Goal: Task Accomplishment & Management: Manage account settings

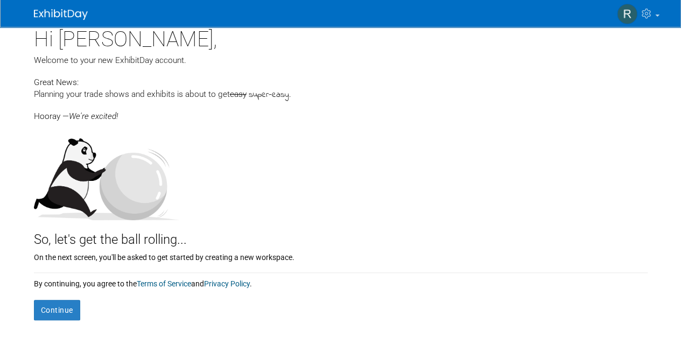
scroll to position [8, 0]
click at [75, 313] on button "Continue" at bounding box center [57, 311] width 46 height 20
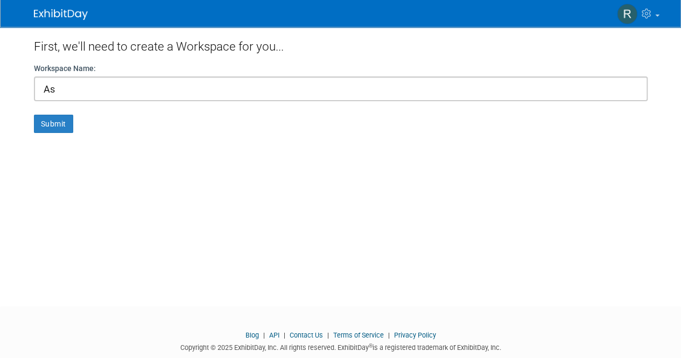
type input "A"
type input "AFTD"
click at [53, 120] on button "Submit" at bounding box center [53, 124] width 39 height 18
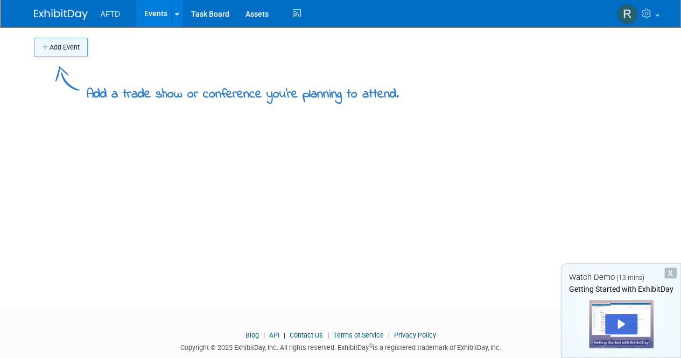
click at [52, 43] on button "Add Event" at bounding box center [61, 47] width 54 height 19
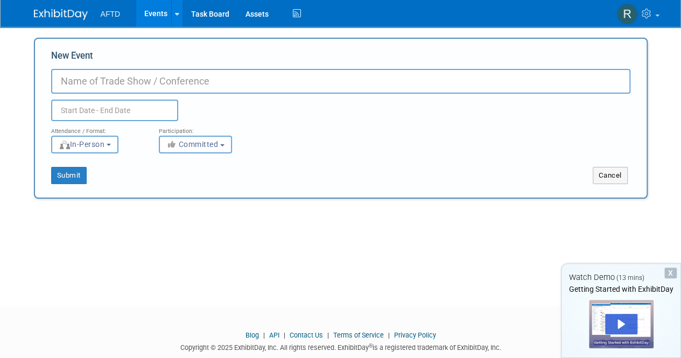
click at [127, 84] on input "New Event" at bounding box center [341, 81] width 580 height 25
type input "GSA"
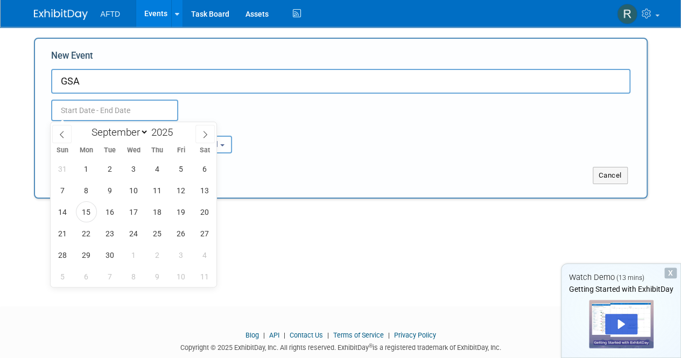
click at [111, 114] on input "text" at bounding box center [114, 111] width 127 height 22
click at [203, 135] on icon at bounding box center [205, 135] width 8 height 8
click at [203, 136] on icon at bounding box center [205, 135] width 8 height 8
select select "10"
click at [128, 213] on span "12" at bounding box center [133, 211] width 21 height 21
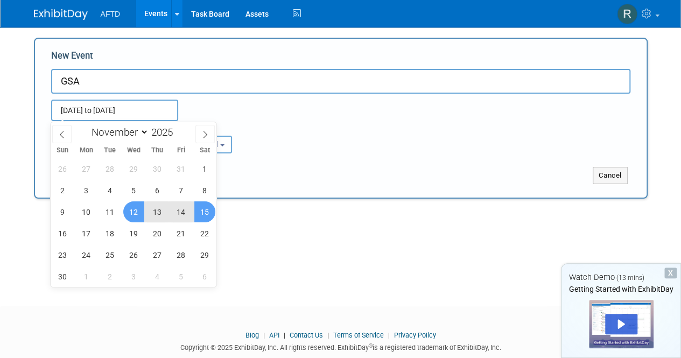
click at [204, 210] on span "15" at bounding box center [204, 211] width 21 height 21
type input "Nov 12, 2025 to Nov 15, 2025"
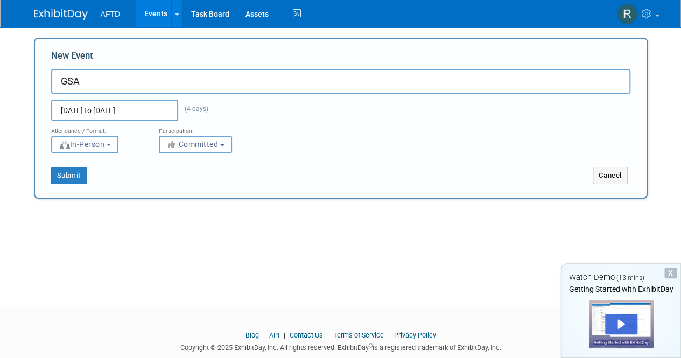
click at [105, 145] on span "In-Person" at bounding box center [82, 144] width 46 height 9
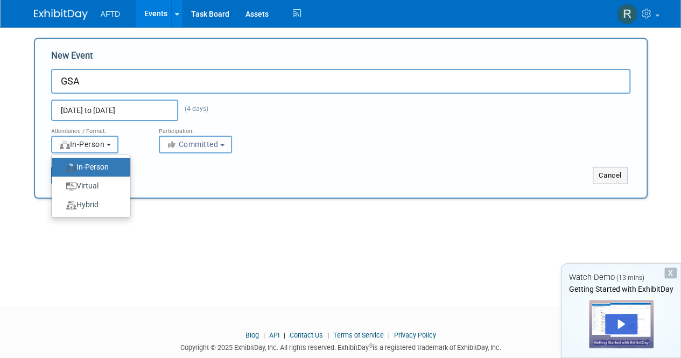
click at [105, 145] on span "In-Person" at bounding box center [82, 144] width 46 height 9
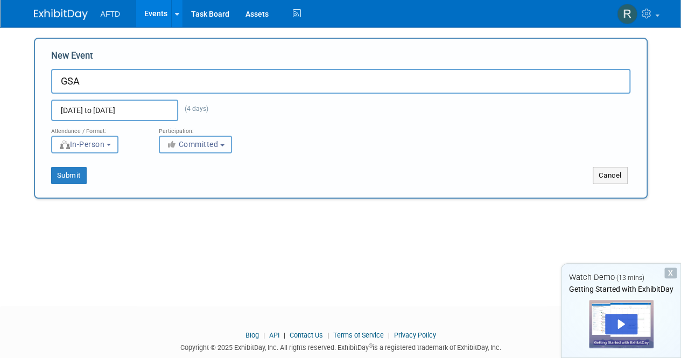
click at [213, 152] on button "Committed" at bounding box center [195, 145] width 73 height 18
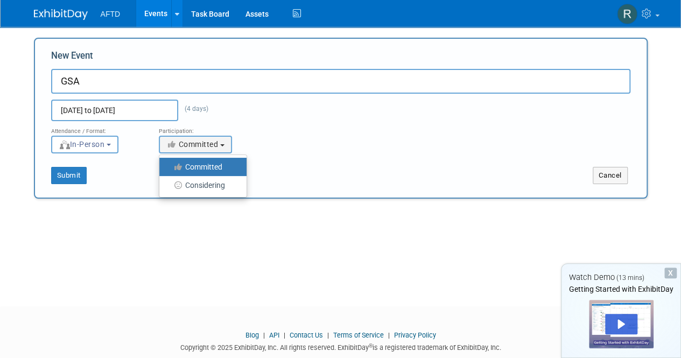
click at [302, 143] on div "Attendance / Format: <img src="https://www.exhibitday.com/Images/Format-InPerso…" at bounding box center [341, 137] width 596 height 32
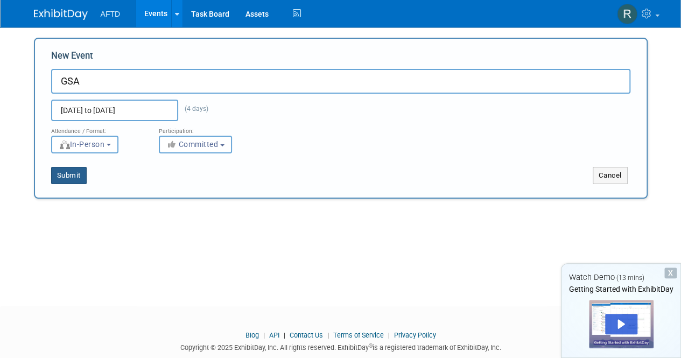
click at [55, 171] on button "Submit" at bounding box center [69, 175] width 36 height 17
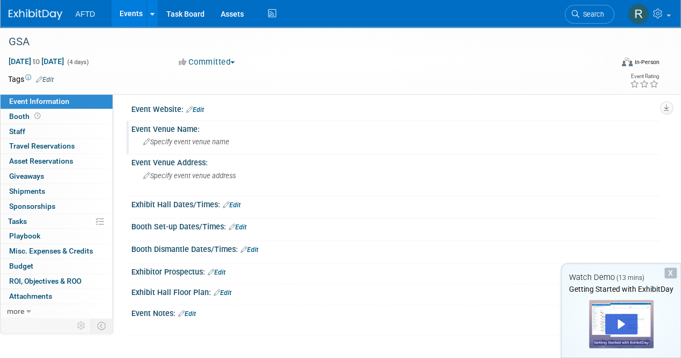
scroll to position [5, 0]
click at [180, 139] on span "Specify event venue name" at bounding box center [186, 141] width 86 height 8
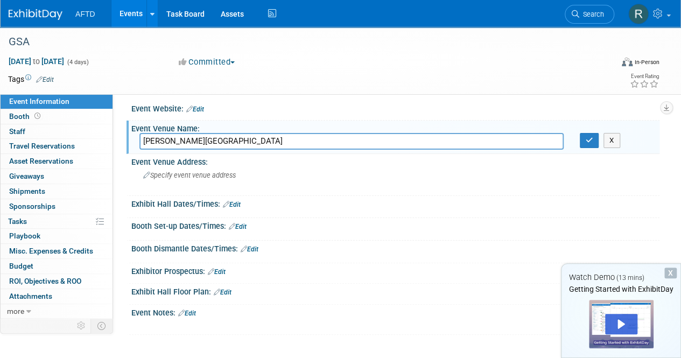
type input "[PERSON_NAME][GEOGRAPHIC_DATA]"
click at [181, 173] on span "Specify event venue address" at bounding box center [189, 175] width 93 height 8
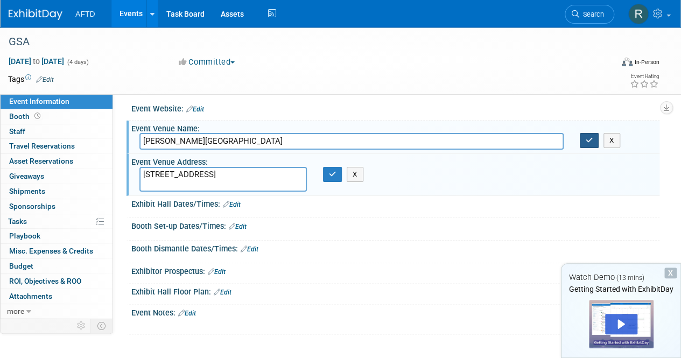
type textarea "[STREET_ADDRESS]"
click at [583, 142] on button "button" at bounding box center [589, 140] width 19 height 15
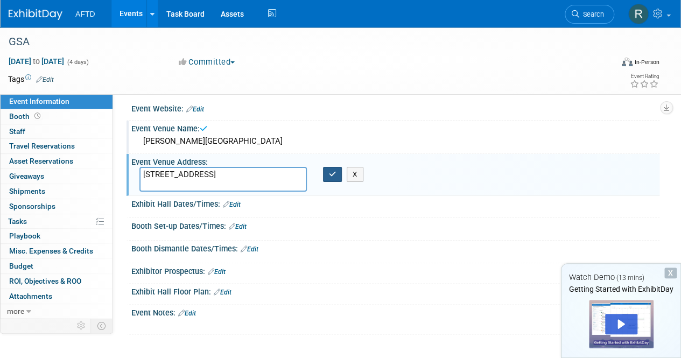
click at [338, 174] on button "button" at bounding box center [332, 174] width 19 height 15
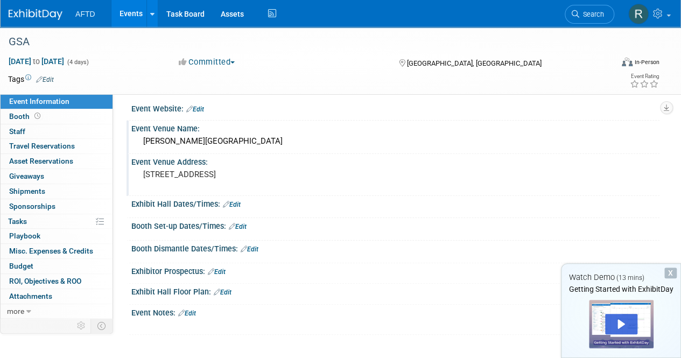
click at [233, 205] on link "Edit" at bounding box center [232, 205] width 18 height 8
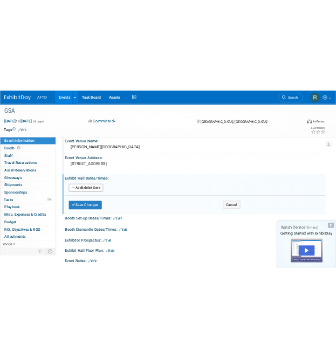
scroll to position [32, 0]
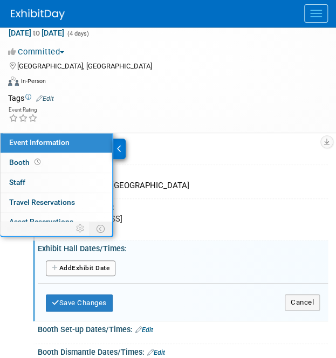
click at [235, 100] on td at bounding box center [184, 98] width 260 height 11
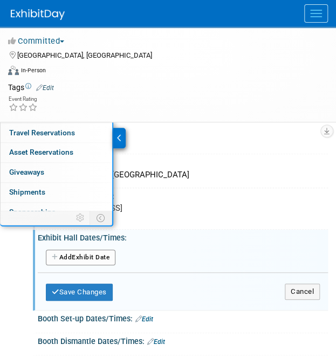
scroll to position [0, 0]
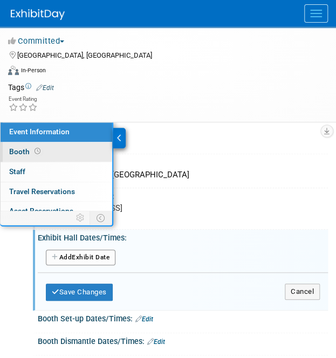
click at [69, 154] on link "Booth" at bounding box center [56, 151] width 111 height 19
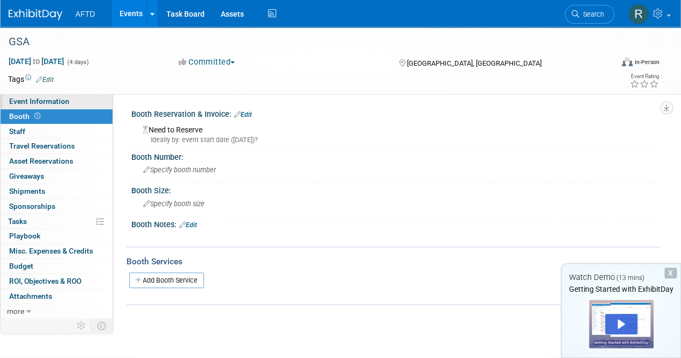
click at [56, 103] on span "Event Information" at bounding box center [39, 101] width 60 height 9
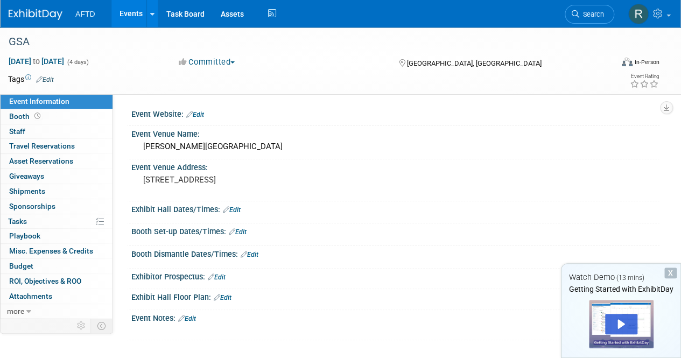
click at [242, 232] on link "Edit" at bounding box center [238, 232] width 18 height 8
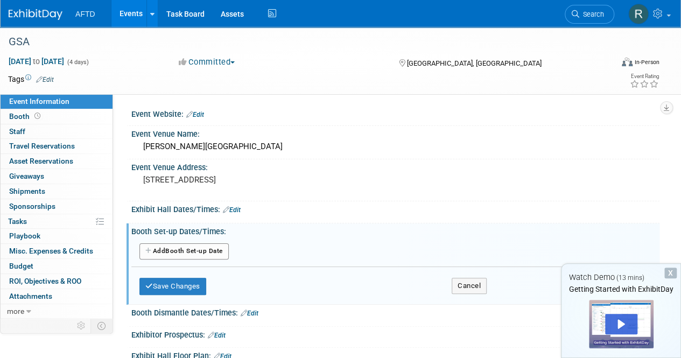
click at [182, 256] on button "Add Another Booth Set-up Date" at bounding box center [184, 251] width 89 height 16
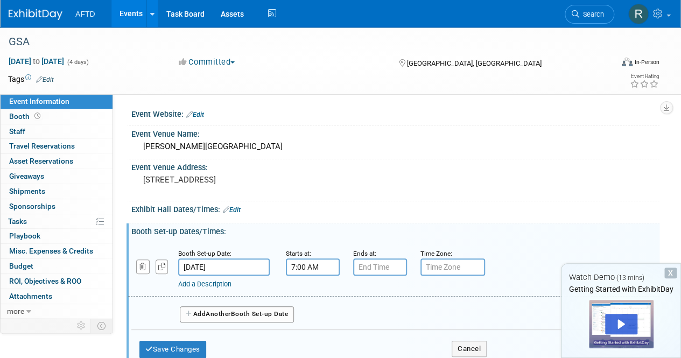
click at [303, 263] on input "7:00 AM" at bounding box center [313, 267] width 54 height 17
click at [316, 283] on link at bounding box center [311, 293] width 20 height 27
click at [315, 284] on span at bounding box center [311, 293] width 19 height 19
type input "9:00 AM"
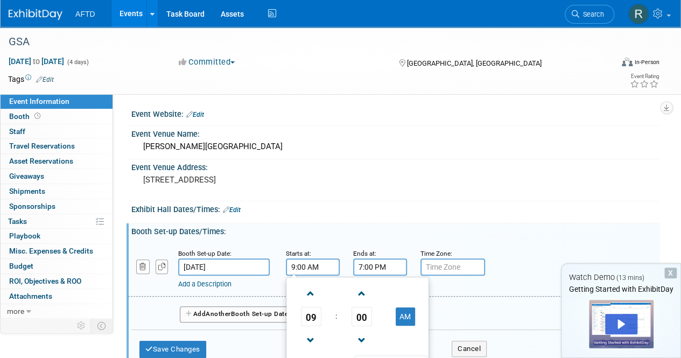
click at [392, 260] on input "7:00 PM" at bounding box center [380, 267] width 54 height 17
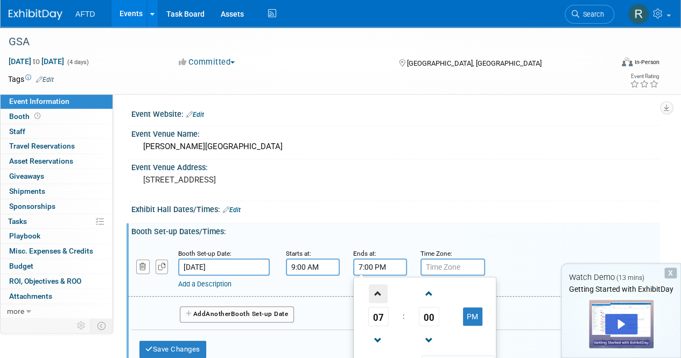
click at [378, 289] on span at bounding box center [378, 293] width 19 height 19
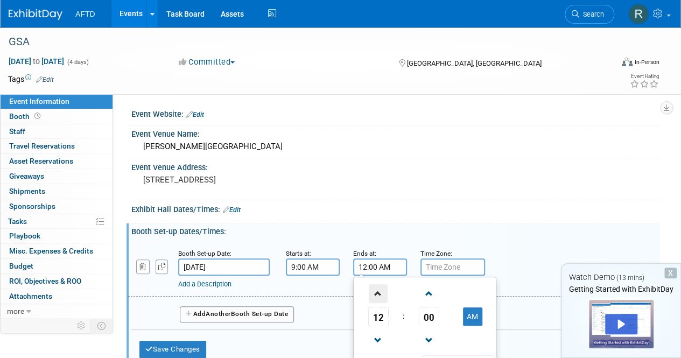
click at [378, 289] on span at bounding box center [378, 293] width 19 height 19
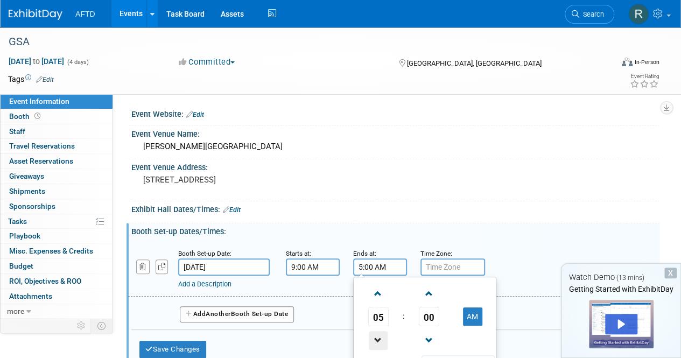
click at [372, 343] on span at bounding box center [378, 340] width 19 height 19
click at [431, 294] on span at bounding box center [429, 293] width 19 height 19
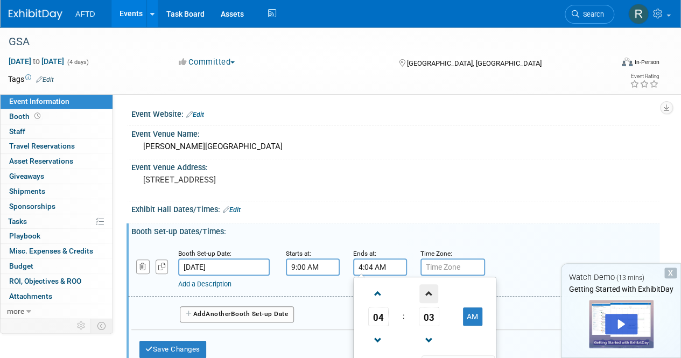
click at [431, 294] on span at bounding box center [429, 293] width 19 height 19
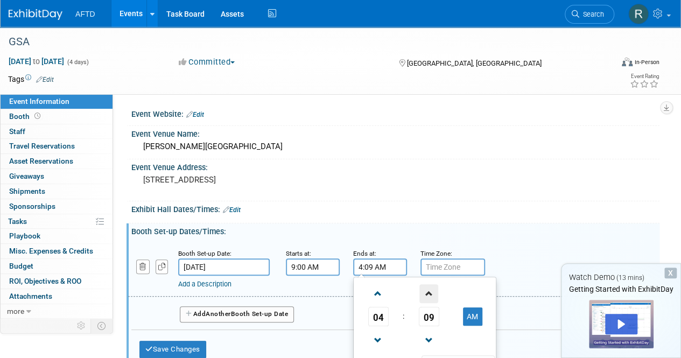
click at [431, 294] on span at bounding box center [429, 293] width 19 height 19
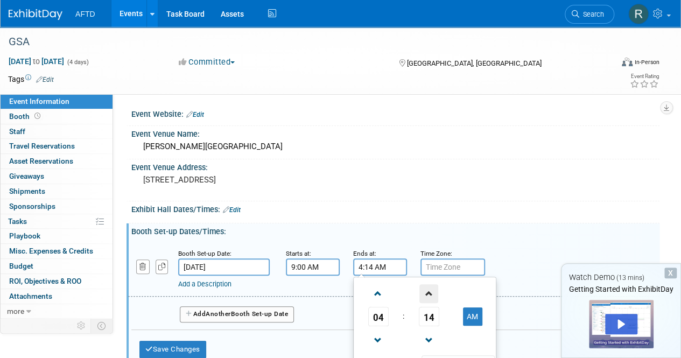
click at [431, 294] on span at bounding box center [429, 293] width 19 height 19
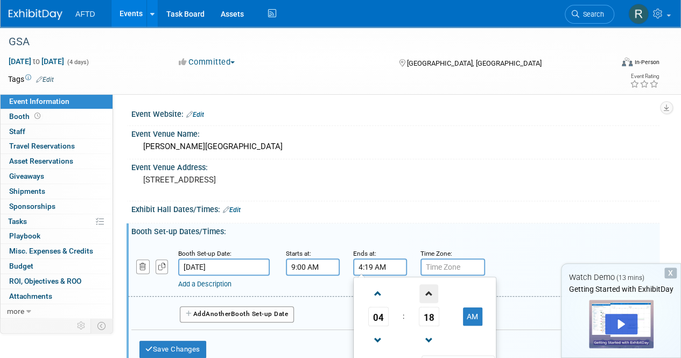
click at [431, 294] on span at bounding box center [429, 293] width 19 height 19
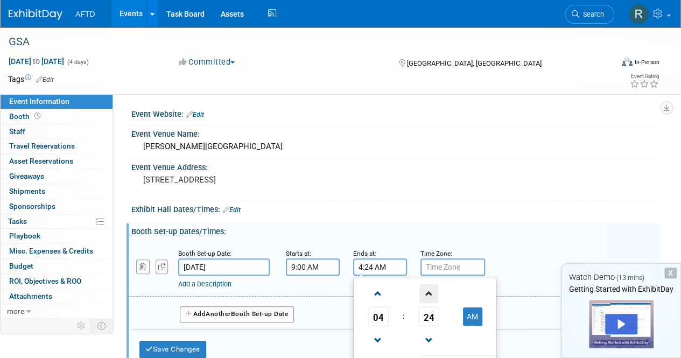
click at [431, 294] on span at bounding box center [429, 293] width 19 height 19
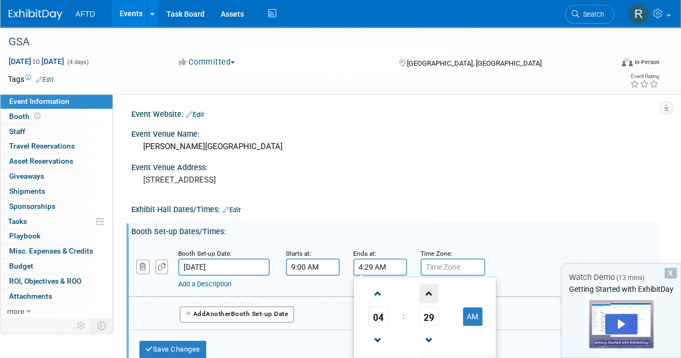
click at [431, 294] on span at bounding box center [429, 293] width 19 height 19
click at [469, 319] on button "AM" at bounding box center [472, 317] width 19 height 18
type input "4:30 PM"
click at [447, 267] on input "text" at bounding box center [453, 267] width 65 height 17
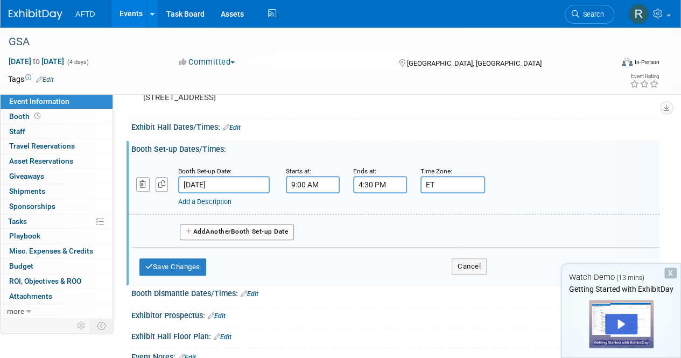
scroll to position [83, 0]
type input "ET"
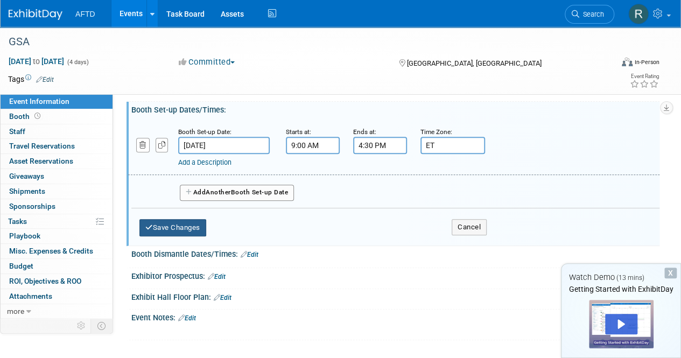
click at [186, 232] on button "Save Changes" at bounding box center [173, 227] width 67 height 17
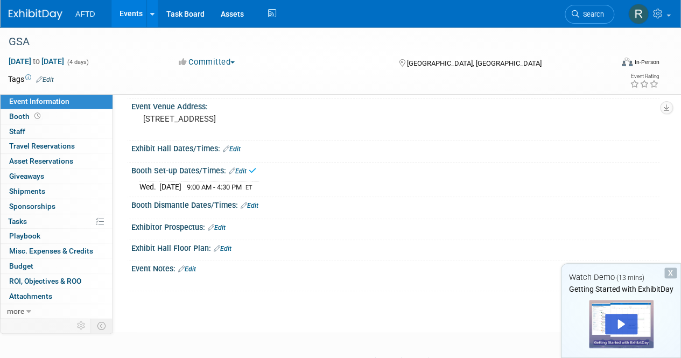
scroll to position [60, 0]
click at [241, 148] on link "Edit" at bounding box center [232, 150] width 18 height 8
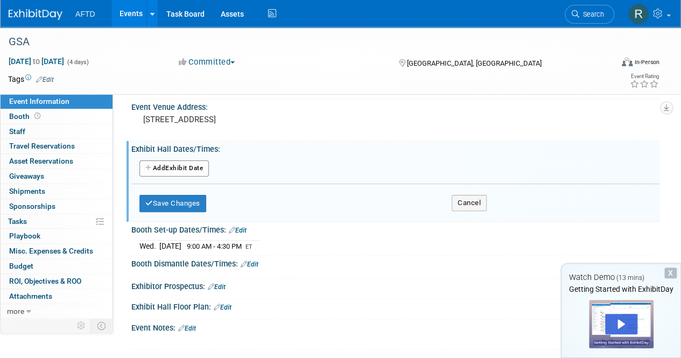
click at [190, 171] on button "Add Another Exhibit Date" at bounding box center [174, 169] width 69 height 16
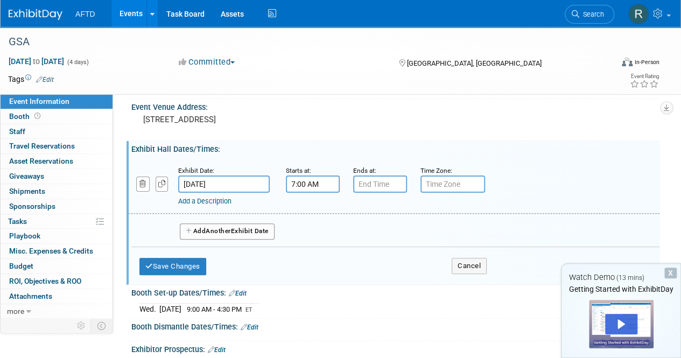
click at [327, 187] on input "7:00 AM" at bounding box center [313, 184] width 54 height 17
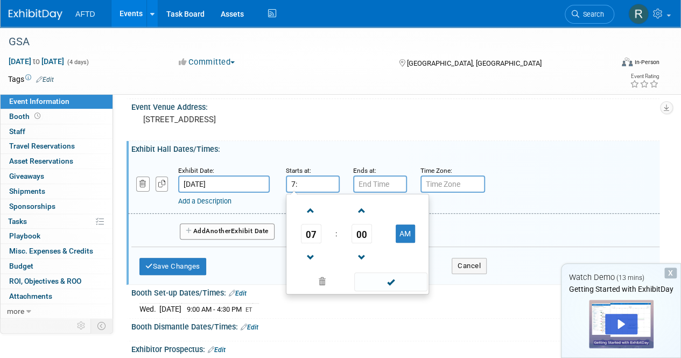
type input "7"
type input "5:30 PM"
click at [378, 184] on input "7:00 PM" at bounding box center [380, 184] width 54 height 17
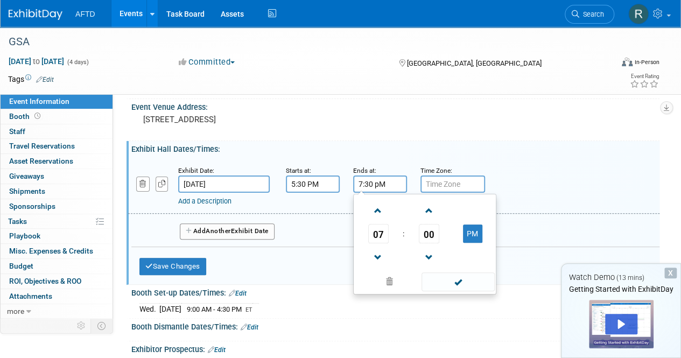
type input "7:30 PM"
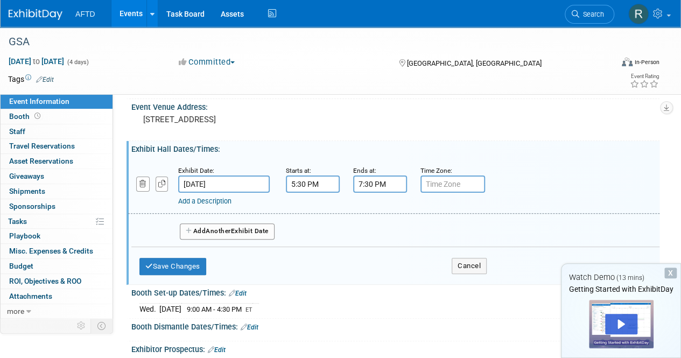
click at [559, 213] on div "Exhibit Date: Nov 12, 2025 Starts at: 5:30 PM Ends at: 7:30 PM Time Zone: Apply…" at bounding box center [394, 186] width 532 height 55
click at [461, 181] on input "text" at bounding box center [453, 184] width 65 height 17
type input "ET"
click at [194, 265] on button "Save Changes" at bounding box center [173, 266] width 67 height 17
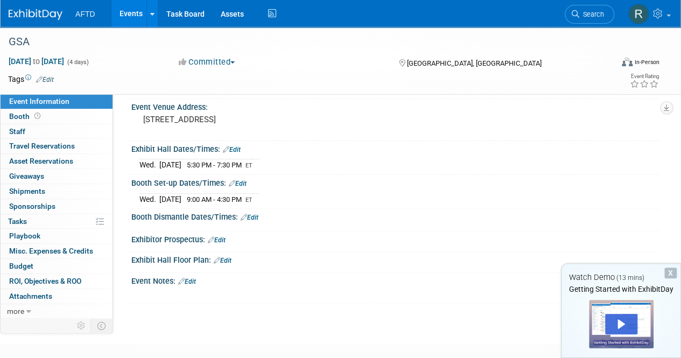
click at [228, 148] on icon at bounding box center [226, 149] width 6 height 7
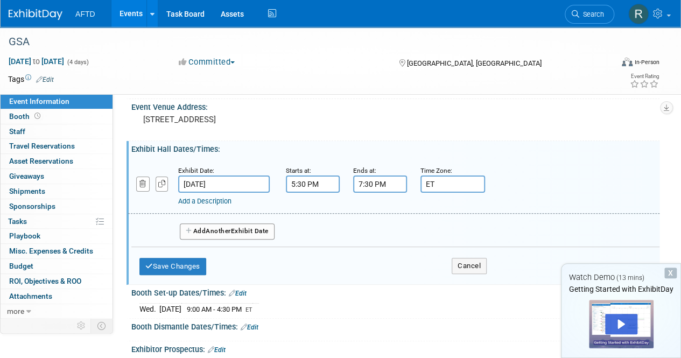
click at [241, 231] on button "Add Another Exhibit Date" at bounding box center [227, 232] width 95 height 16
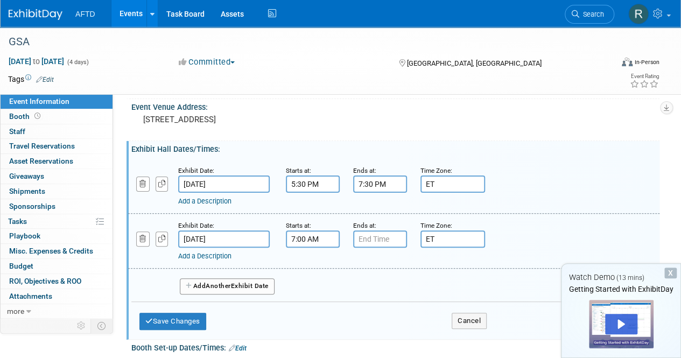
click at [304, 244] on input "7:00 AM" at bounding box center [313, 239] width 54 height 17
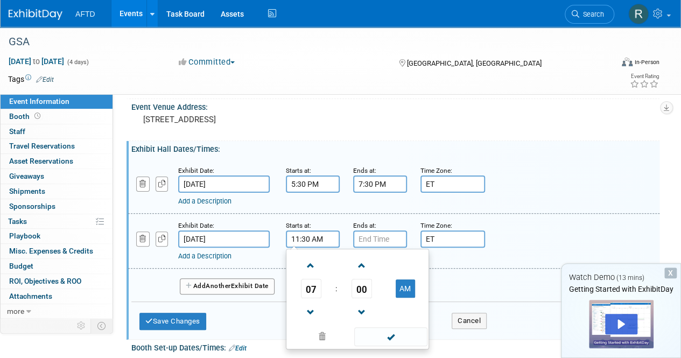
type input "11:30 AM"
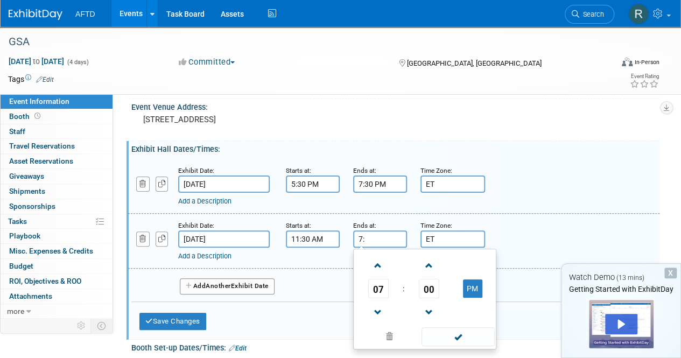
type input "7"
type input "3:30 PM"
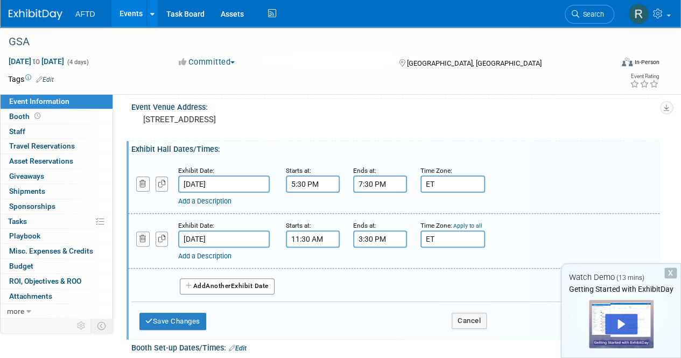
click at [208, 294] on div "Add Another Exhibit Date" at bounding box center [395, 283] width 528 height 29
click at [220, 278] on button "Add Another Exhibit Date" at bounding box center [227, 286] width 95 height 16
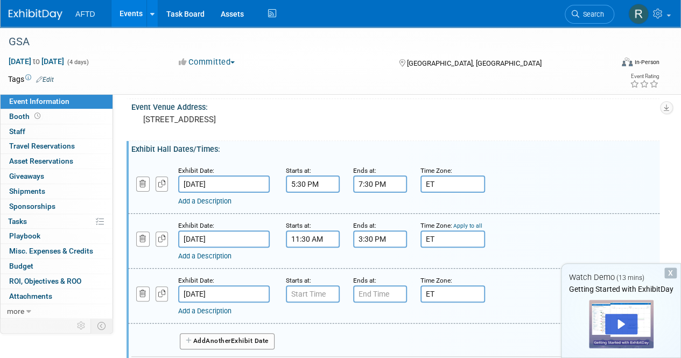
scroll to position [75, 0]
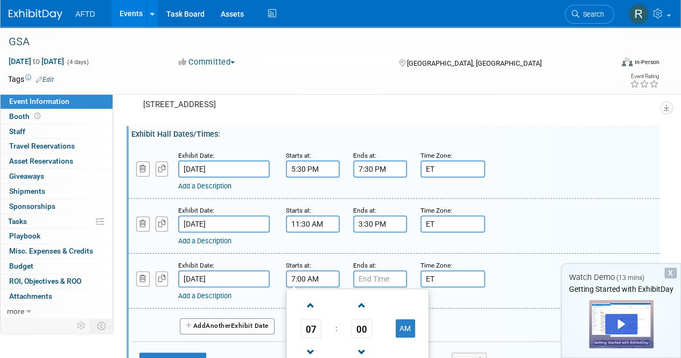
click at [299, 279] on input "7:00 AM" at bounding box center [313, 278] width 54 height 17
click at [295, 281] on input "7:00 AM" at bounding box center [313, 278] width 54 height 17
click at [306, 279] on input "11:00 AM" at bounding box center [313, 278] width 54 height 17
type input "11:30 AM"
click at [368, 280] on input "7:00 PM" at bounding box center [380, 278] width 54 height 17
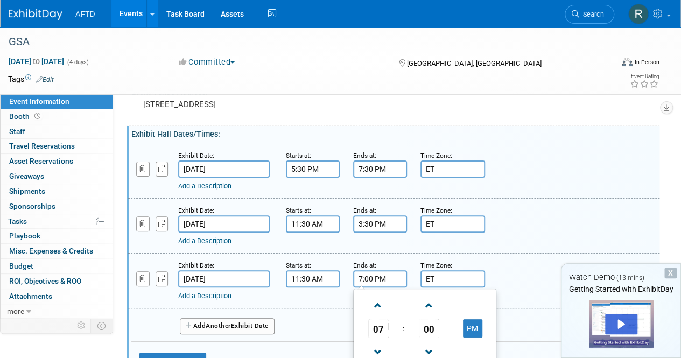
click at [364, 277] on input "7:00 PM" at bounding box center [380, 278] width 54 height 17
click at [361, 277] on input "7:00 PM" at bounding box center [380, 278] width 54 height 17
click at [369, 276] on input "3:00 PM" at bounding box center [380, 278] width 54 height 17
type input "3:30 PM"
click at [522, 283] on div "Add a Description Description:" at bounding box center [394, 280] width 548 height 41
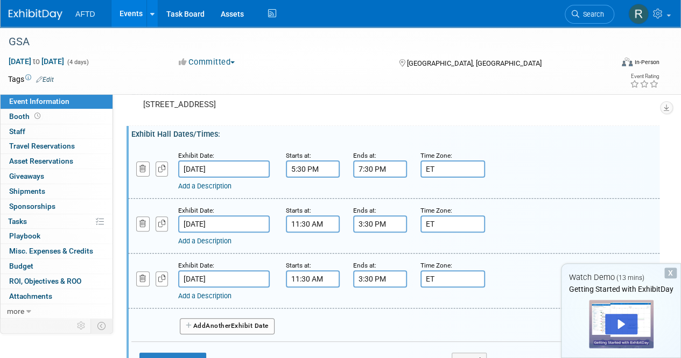
scroll to position [109, 0]
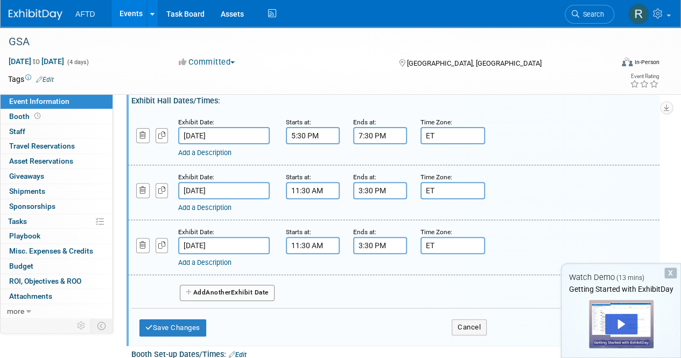
click at [194, 287] on button "Add Another Exhibit Date" at bounding box center [227, 293] width 95 height 16
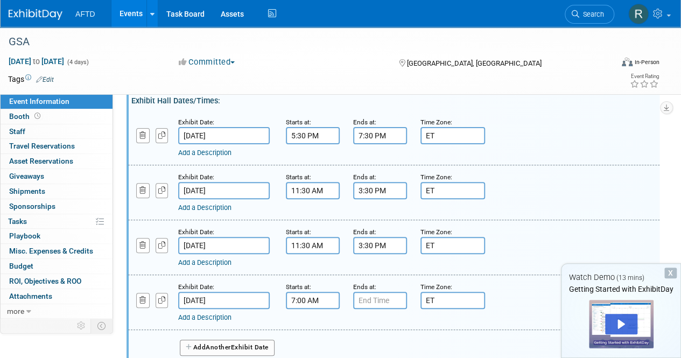
click at [301, 301] on input "7:00 AM" at bounding box center [313, 300] width 54 height 17
type input "11:30 AM"
click at [378, 299] on input "7:00 PM" at bounding box center [380, 300] width 54 height 17
click at [367, 298] on input "7:00 PM" at bounding box center [380, 300] width 54 height 17
type input "3:30 PM"
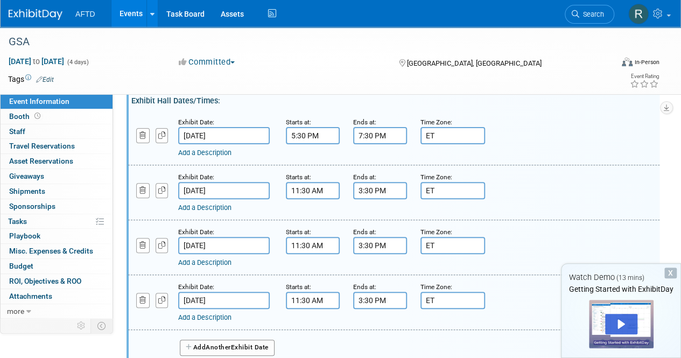
click at [541, 318] on div "Add a Description" at bounding box center [373, 318] width 390 height 10
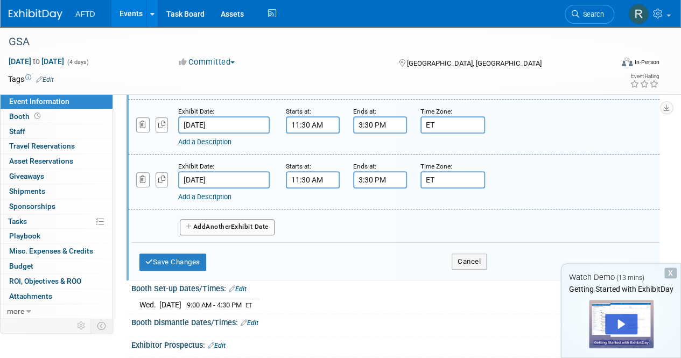
scroll to position [230, 0]
click at [187, 263] on button "Save Changes" at bounding box center [173, 261] width 67 height 17
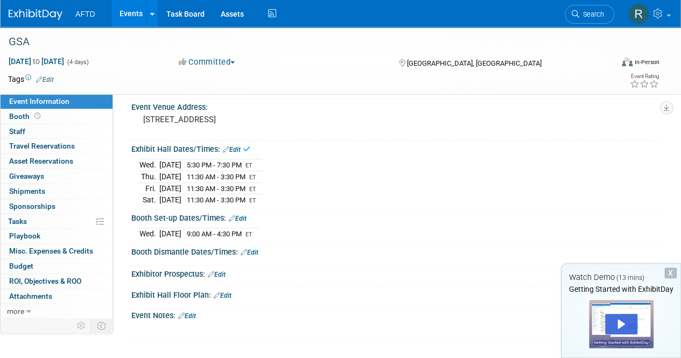
scroll to position [60, 0]
click at [247, 252] on icon at bounding box center [244, 252] width 6 height 7
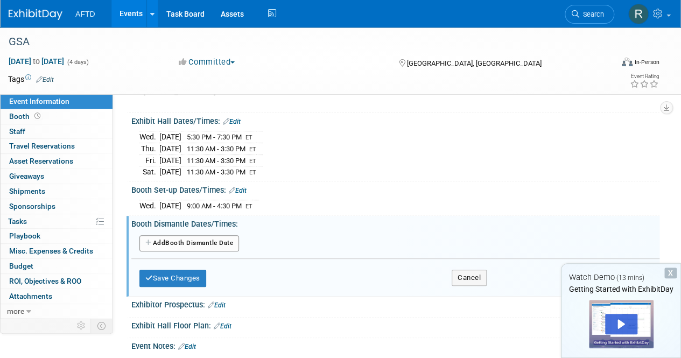
scroll to position [99, 0]
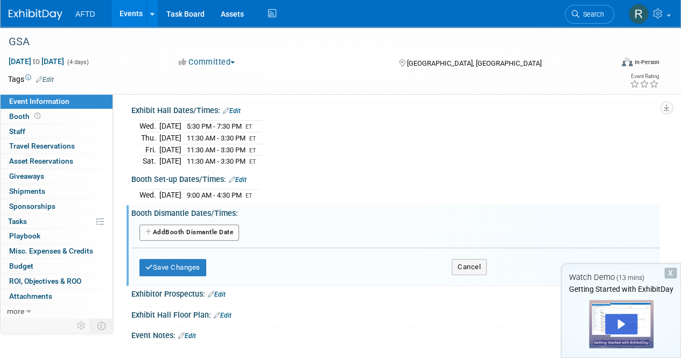
click at [193, 228] on button "Add Another Booth Dismantle Date" at bounding box center [190, 233] width 100 height 16
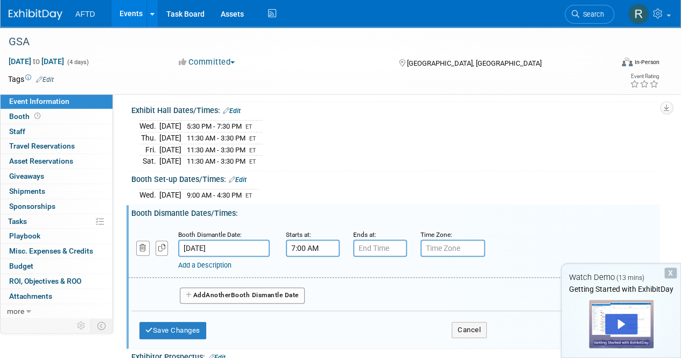
click at [321, 245] on input "7:00 AM" at bounding box center [313, 248] width 54 height 17
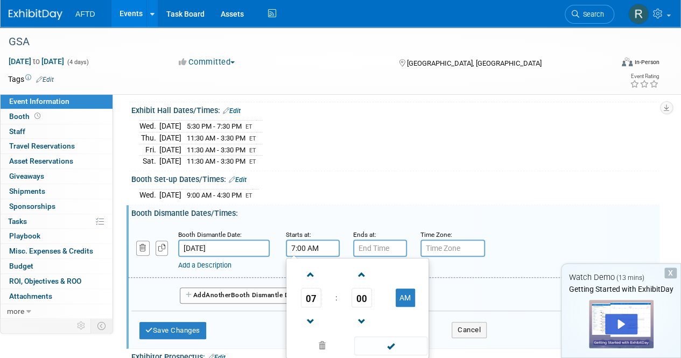
click at [321, 310] on td at bounding box center [311, 321] width 45 height 27
click at [320, 313] on span at bounding box center [311, 321] width 19 height 19
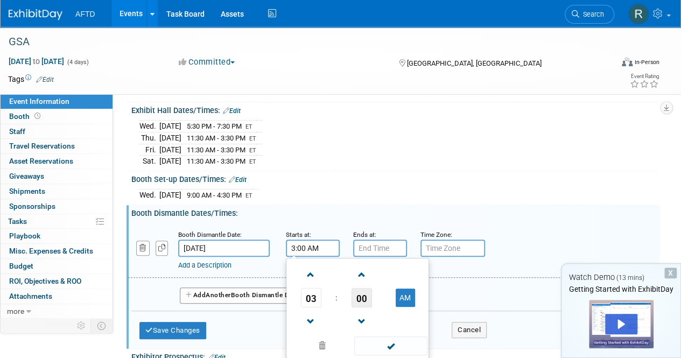
click at [362, 292] on span "00" at bounding box center [362, 297] width 20 height 19
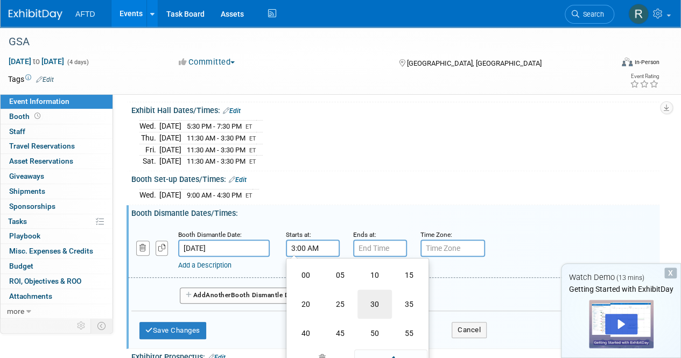
click at [364, 294] on td "30" at bounding box center [375, 304] width 34 height 29
type input "3:30 AM"
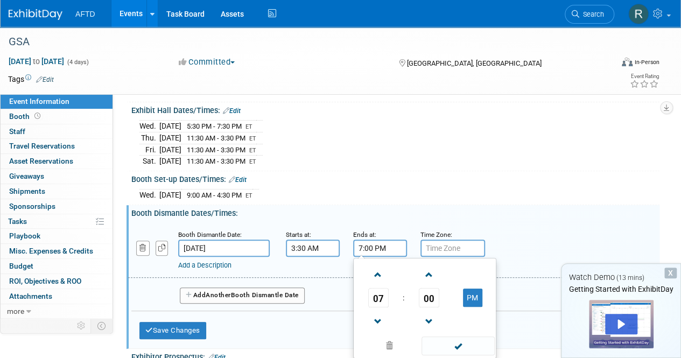
click at [396, 243] on input "7:00 PM" at bounding box center [380, 248] width 54 height 17
click at [429, 300] on span "00" at bounding box center [429, 297] width 20 height 19
click at [429, 300] on td "30" at bounding box center [442, 304] width 34 height 29
click at [468, 295] on button "PM" at bounding box center [472, 298] width 19 height 18
click at [468, 295] on button "AM" at bounding box center [472, 298] width 19 height 18
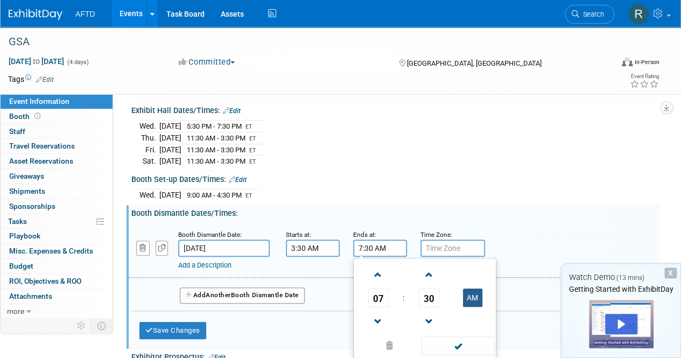
type input "7:30 PM"
click at [331, 246] on input "3:30 AM" at bounding box center [313, 248] width 54 height 17
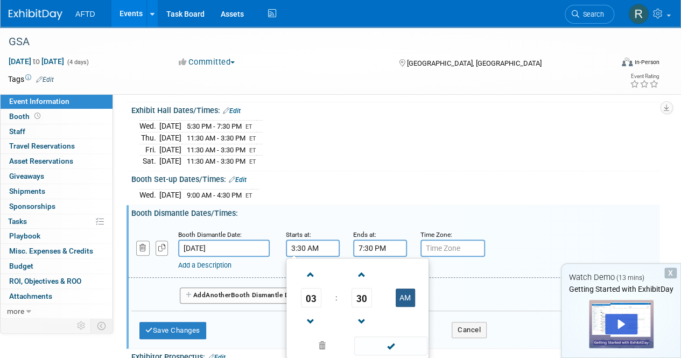
click at [401, 289] on button "AM" at bounding box center [405, 298] width 19 height 18
type input "3:30 PM"
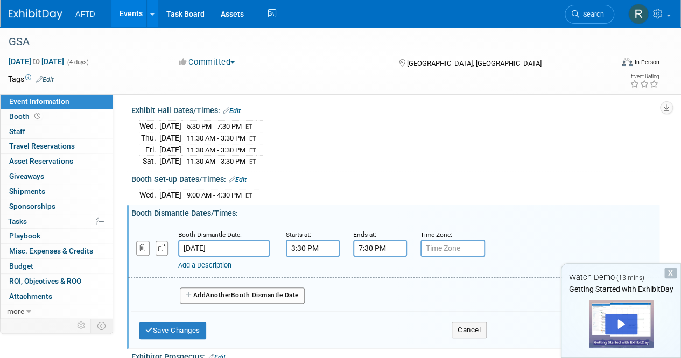
click at [445, 250] on input "text" at bounding box center [453, 248] width 65 height 17
type input "ET"
click at [371, 240] on input "7:30 PM" at bounding box center [380, 248] width 54 height 17
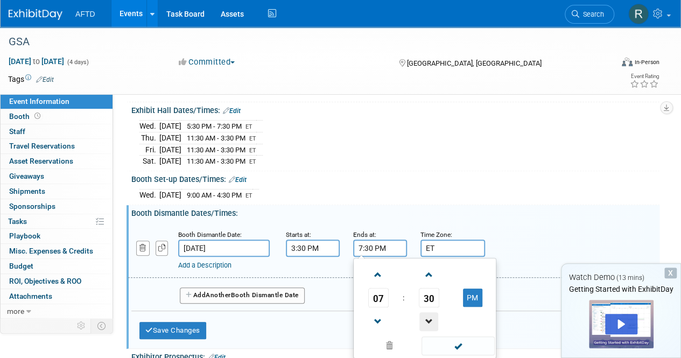
click at [436, 316] on span at bounding box center [429, 321] width 19 height 19
click at [436, 299] on span "26" at bounding box center [429, 297] width 20 height 19
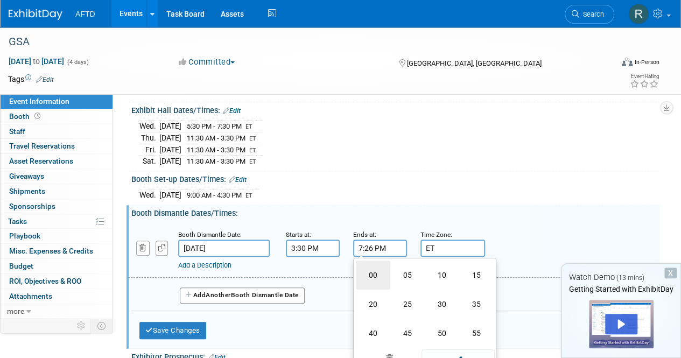
click at [379, 270] on td "00" at bounding box center [373, 275] width 34 height 29
type input "7:00 PM"
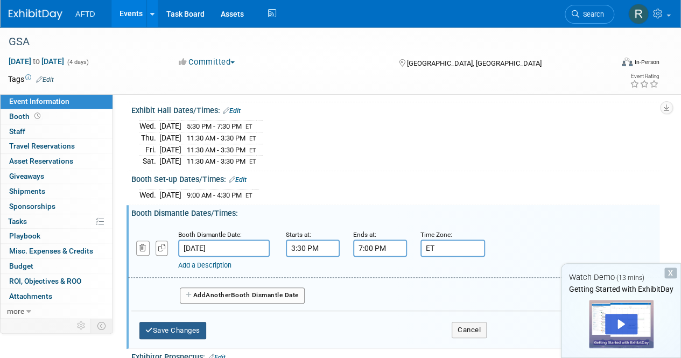
click at [183, 324] on button "Save Changes" at bounding box center [173, 330] width 67 height 17
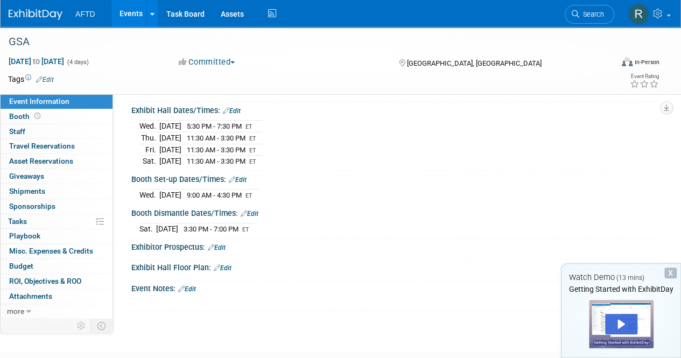
click at [221, 244] on link "Edit" at bounding box center [217, 248] width 18 height 8
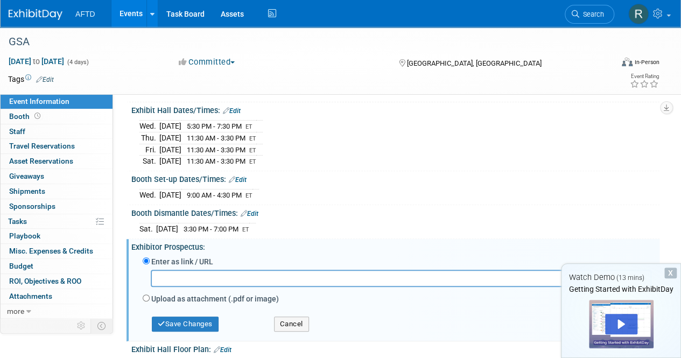
click at [160, 294] on label "Upload as attachment (.pdf or image)" at bounding box center [215, 299] width 128 height 11
click at [150, 295] on input "Upload as attachment (.pdf or image)" at bounding box center [146, 298] width 7 height 7
radio input "true"
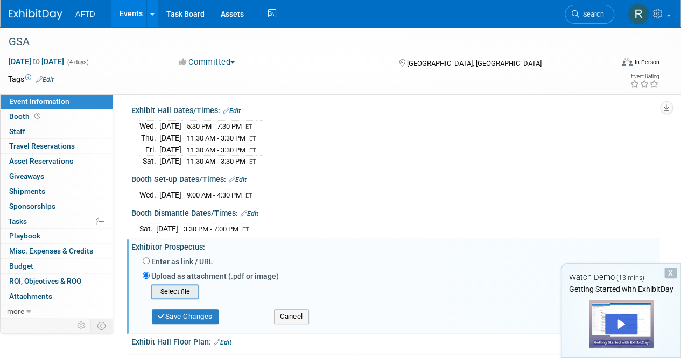
click at [183, 290] on input "file" at bounding box center [134, 291] width 128 height 13
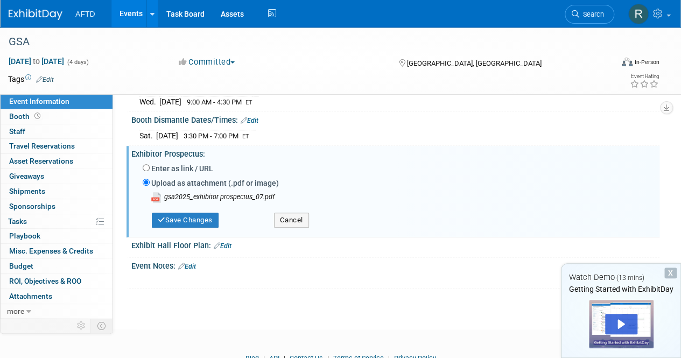
scroll to position [193, 0]
click at [209, 215] on button "Save Changes" at bounding box center [185, 219] width 67 height 15
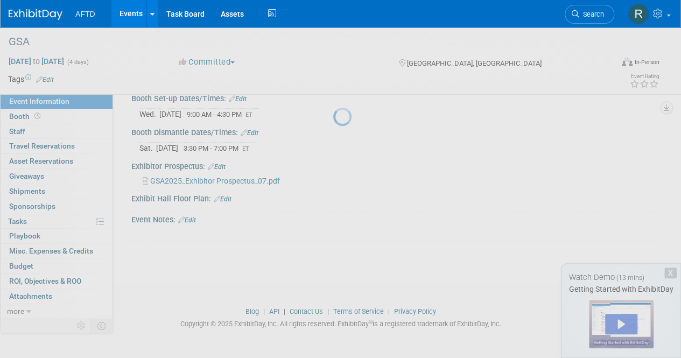
scroll to position [175, 0]
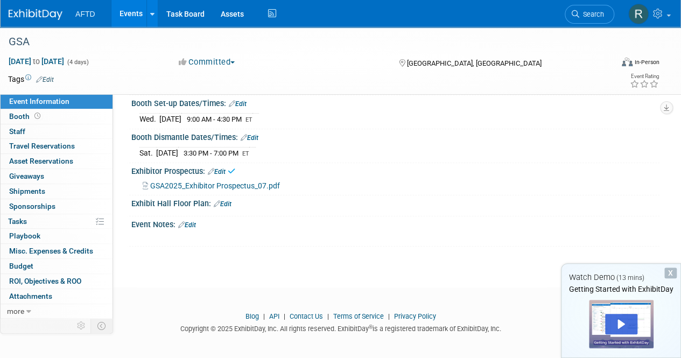
click at [224, 200] on link "Edit" at bounding box center [223, 204] width 18 height 8
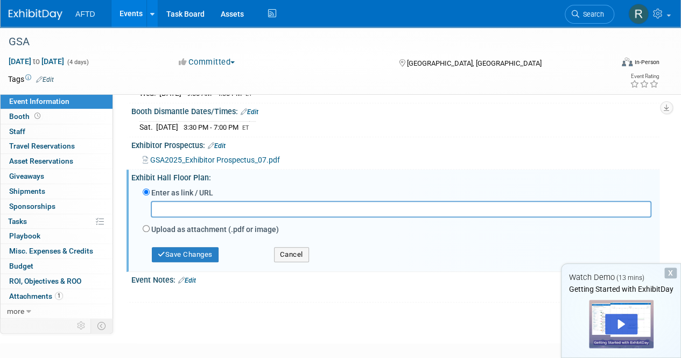
scroll to position [205, 0]
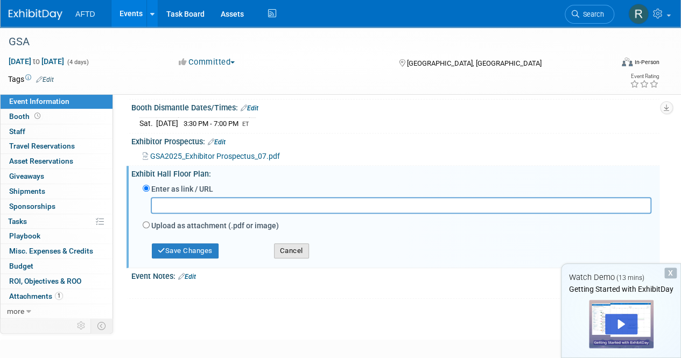
click at [281, 243] on button "Cancel" at bounding box center [291, 250] width 35 height 15
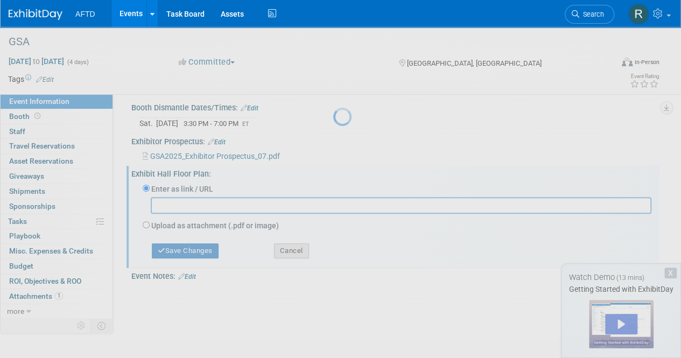
scroll to position [176, 0]
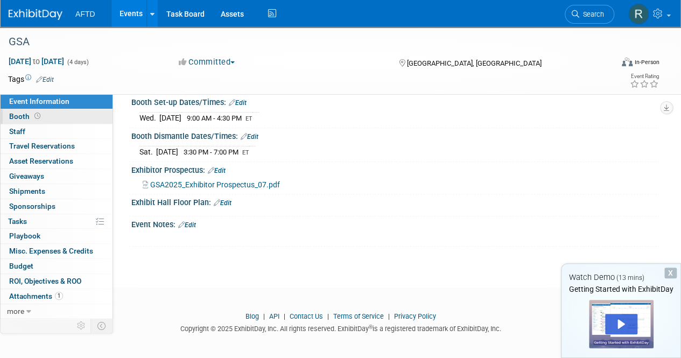
click at [23, 121] on link "Booth" at bounding box center [57, 116] width 112 height 15
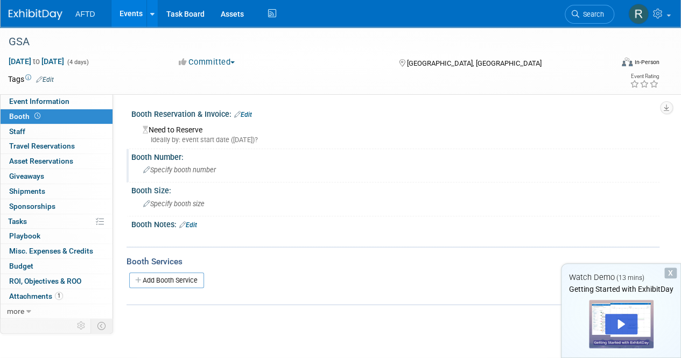
click at [168, 173] on span "Specify booth number" at bounding box center [179, 170] width 73 height 8
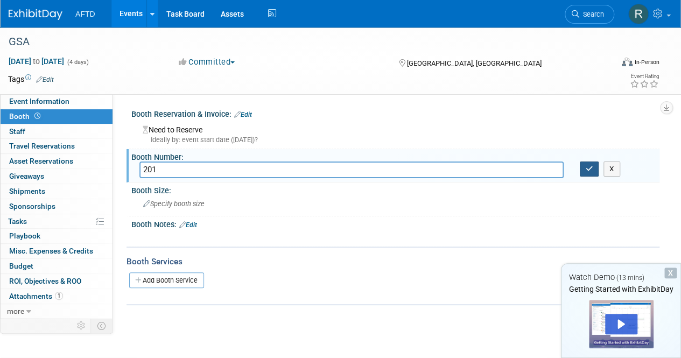
type input "201"
click at [582, 165] on button "button" at bounding box center [589, 169] width 19 height 15
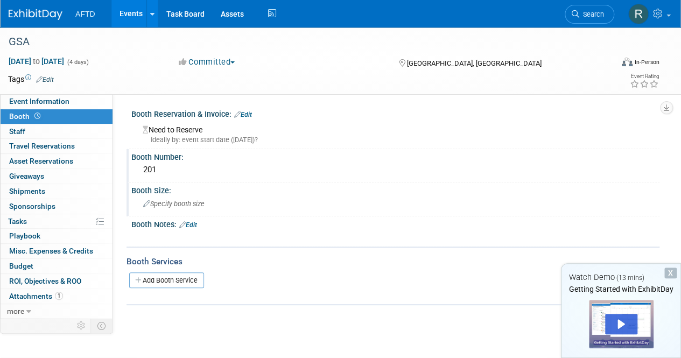
click at [186, 201] on span "Specify booth size" at bounding box center [173, 204] width 61 height 8
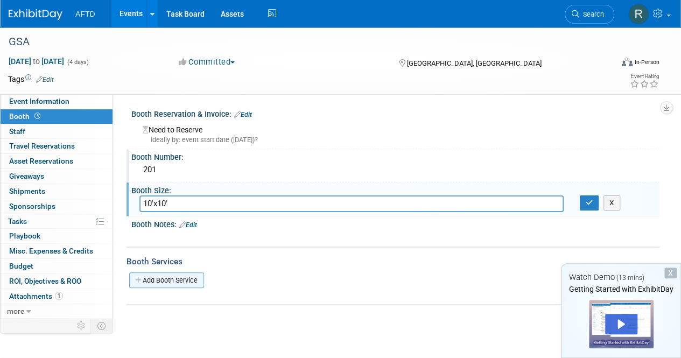
type input "10'x10'"
click at [177, 281] on link "Add Booth Service" at bounding box center [166, 281] width 75 height 16
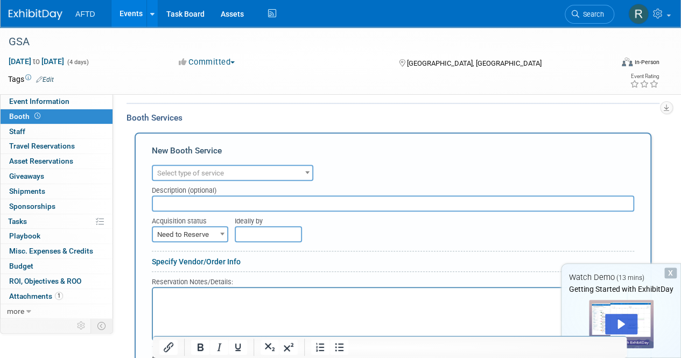
scroll to position [146, 0]
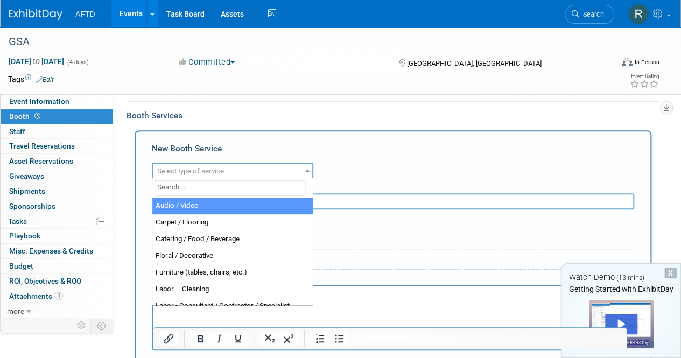
click at [278, 168] on span "Select type of service" at bounding box center [232, 171] width 159 height 15
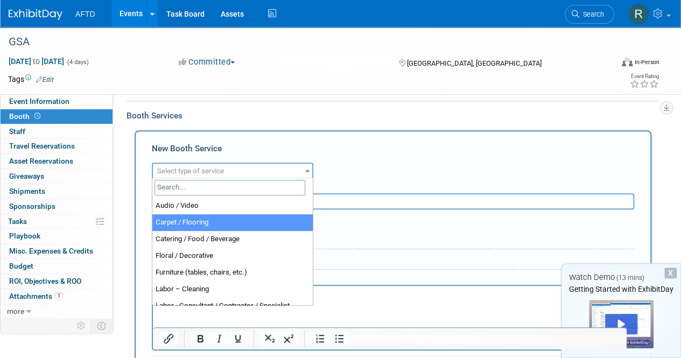
select select "4"
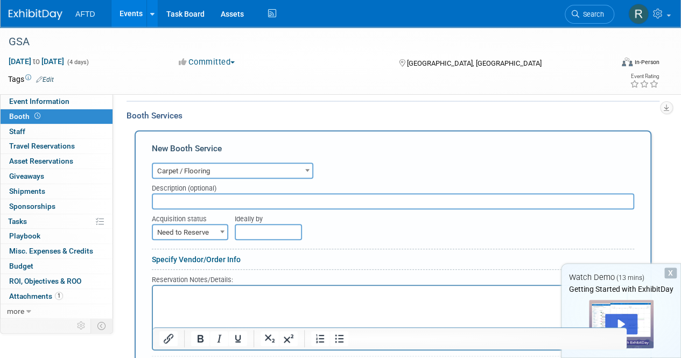
click at [225, 231] on span at bounding box center [222, 232] width 11 height 14
select select "2"
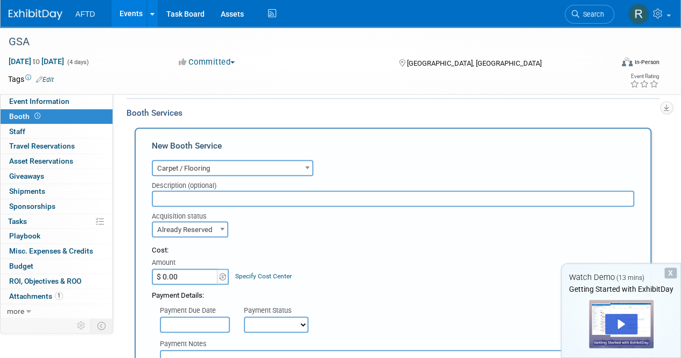
scroll to position [148, 0]
click at [232, 199] on input "text" at bounding box center [393, 199] width 483 height 16
click at [211, 194] on input "text" at bounding box center [393, 199] width 483 height 16
paste input "16 Oz. Classic Carpet - 10' X 10'"
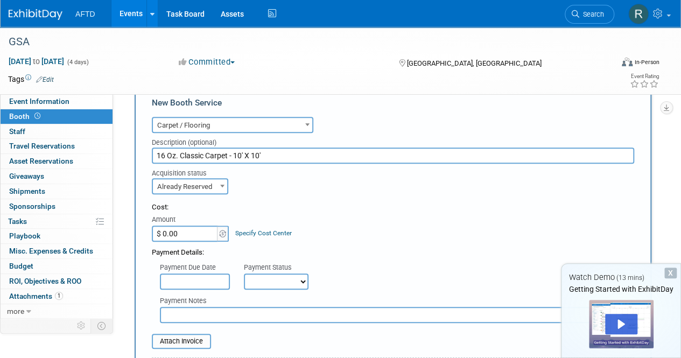
scroll to position [192, 0]
type input "16 Oz. Classic Carpet - 10' X 10'"
click at [187, 233] on input "$ 0.00" at bounding box center [185, 233] width 67 height 16
type input "$ 377.00"
click at [295, 252] on div "Payment Details:" at bounding box center [393, 249] width 483 height 16
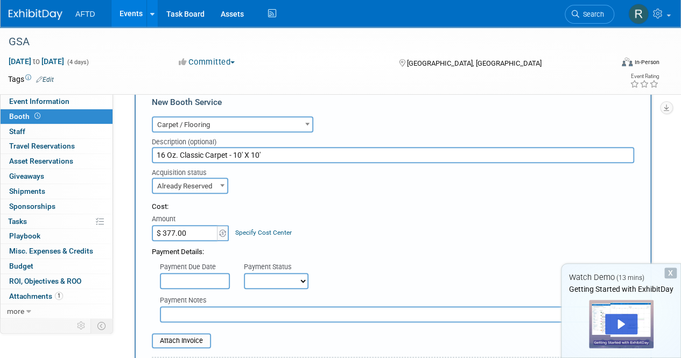
click at [259, 234] on link "Specify Cost Center" at bounding box center [263, 233] width 57 height 8
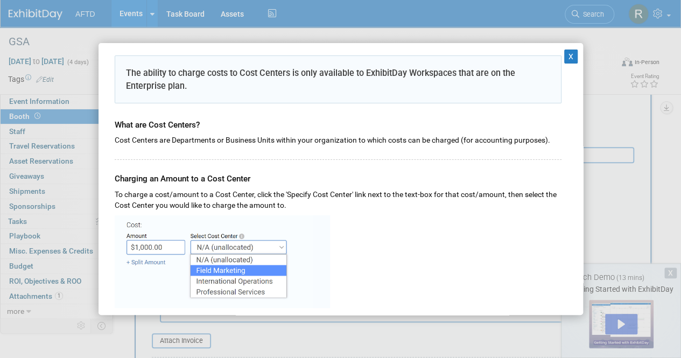
scroll to position [34, 0]
click at [564, 58] on button "X" at bounding box center [571, 57] width 14 height 14
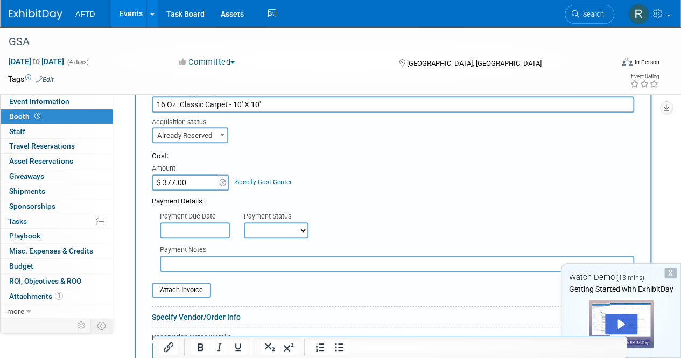
scroll to position [264, 0]
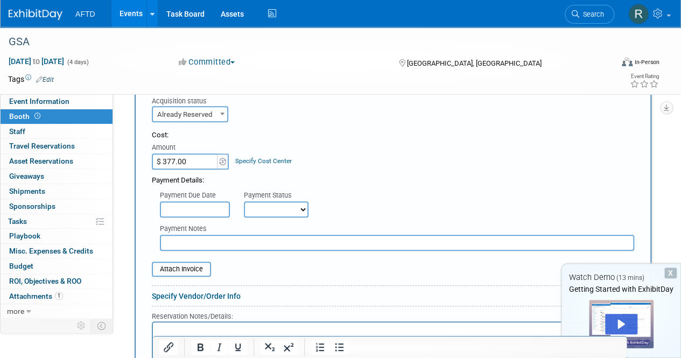
click at [242, 159] on link "Specify Cost Center" at bounding box center [263, 161] width 57 height 8
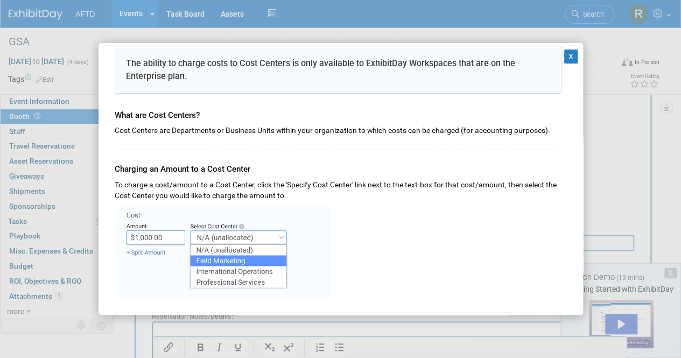
scroll to position [44, 0]
click at [564, 56] on button "X" at bounding box center [571, 57] width 14 height 14
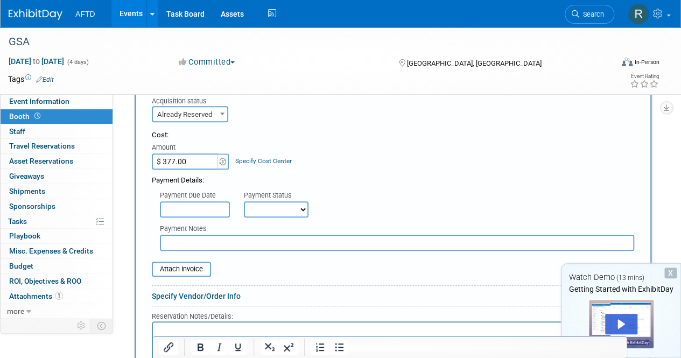
click at [287, 163] on link "Specify Cost Center" at bounding box center [263, 161] width 57 height 8
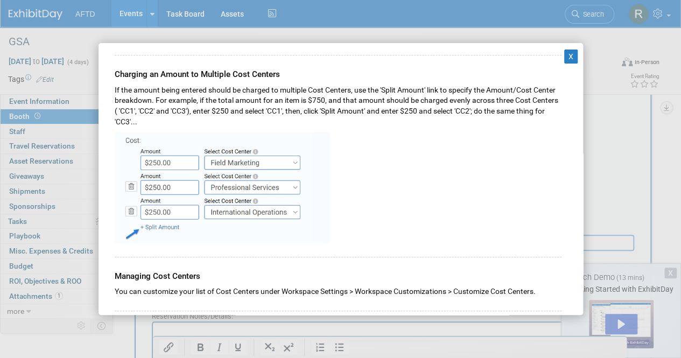
scroll to position [308, 0]
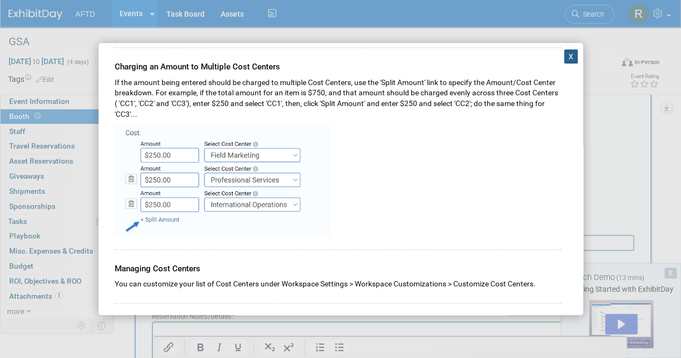
click at [564, 54] on button "X" at bounding box center [571, 57] width 14 height 14
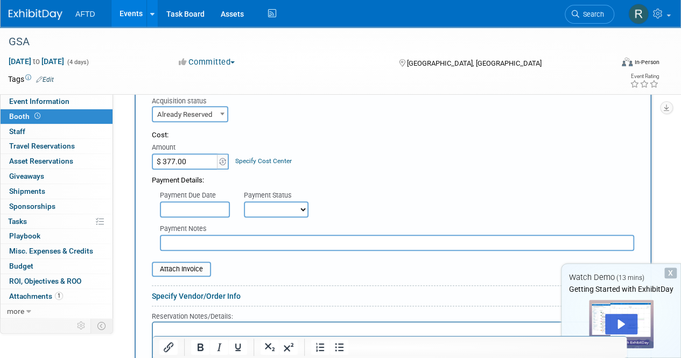
click at [195, 214] on input "text" at bounding box center [195, 209] width 70 height 16
click at [305, 213] on select "Not Paid Yet Partially Paid Paid in Full" at bounding box center [276, 209] width 65 height 16
select select "1"
click at [244, 201] on select "Not Paid Yet Partially Paid Paid in Full" at bounding box center [276, 209] width 65 height 16
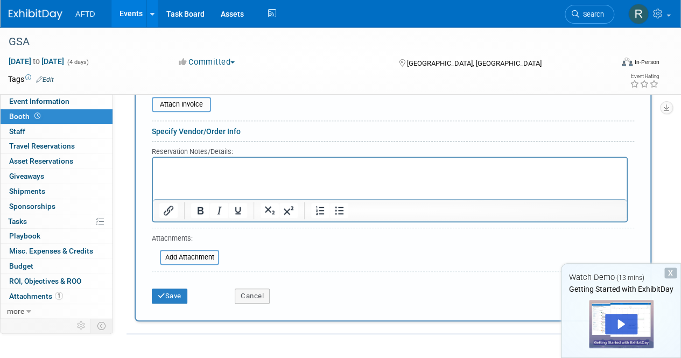
scroll to position [430, 0]
click at [179, 289] on button "Save" at bounding box center [170, 295] width 36 height 15
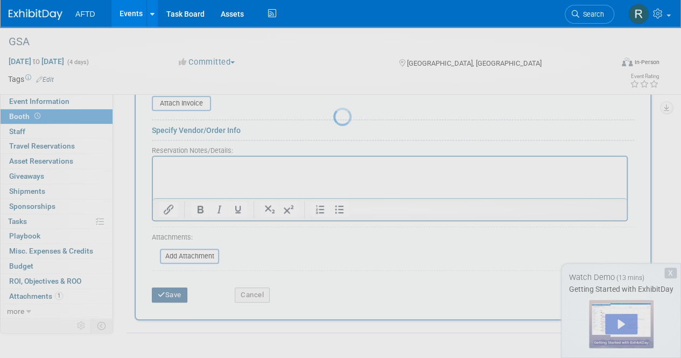
scroll to position [145, 0]
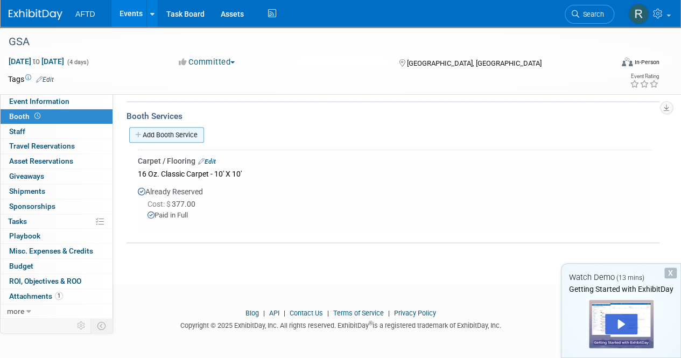
click at [164, 136] on link "Add Booth Service" at bounding box center [166, 135] width 75 height 16
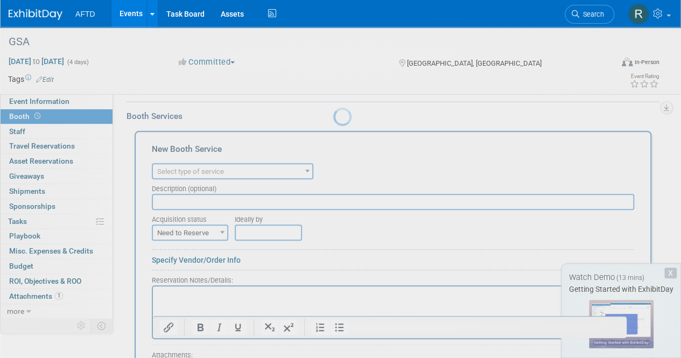
scroll to position [0, 0]
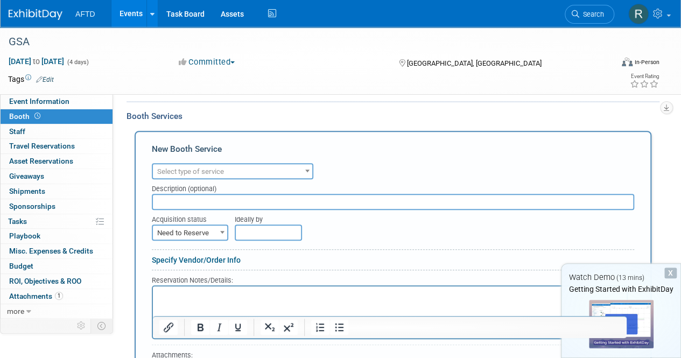
click at [220, 168] on span "Select type of service" at bounding box center [190, 172] width 67 height 8
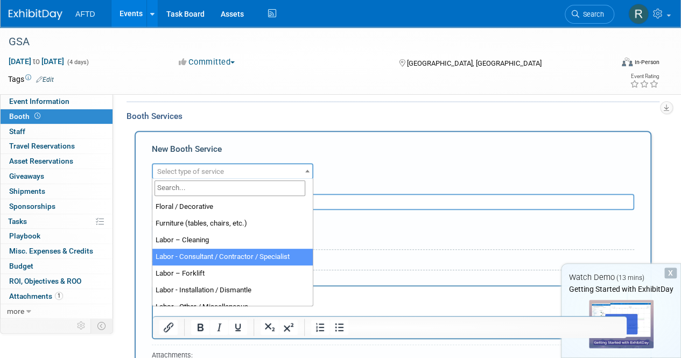
scroll to position [49, 0]
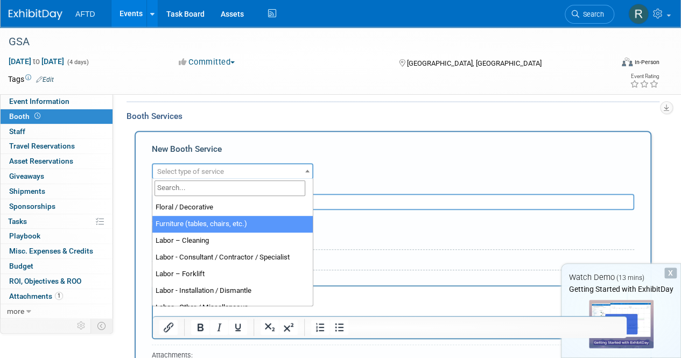
select select "6"
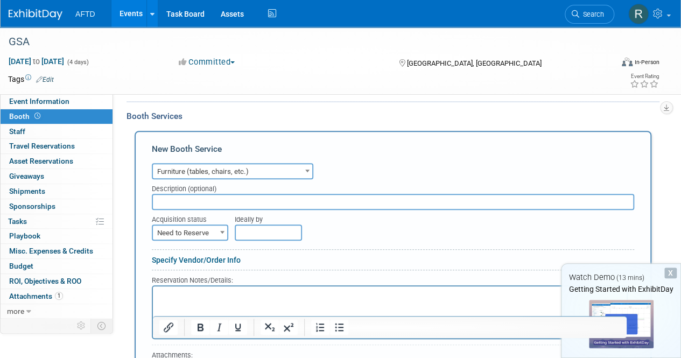
click at [215, 198] on input "text" at bounding box center [393, 202] width 483 height 16
paste input "Limerick (r) Chair by Herman Miller"
type input "Limerick (r) Chair by Herman Miller"
click at [209, 231] on span "Need to Reserve" at bounding box center [190, 233] width 74 height 15
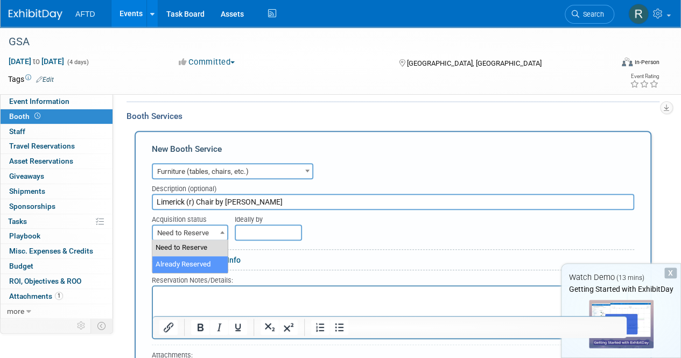
select select "2"
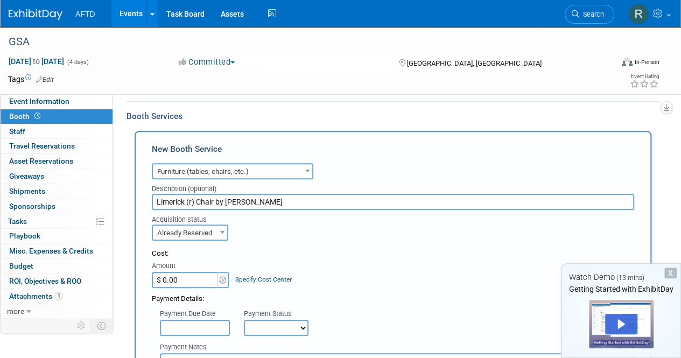
scroll to position [208, 0]
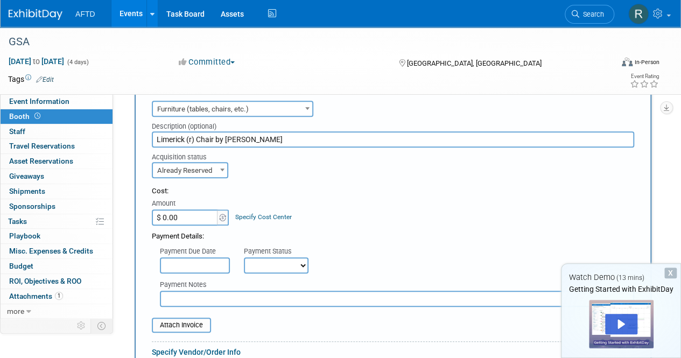
click at [182, 256] on div "Payment Due Date" at bounding box center [194, 252] width 68 height 11
click at [178, 261] on input "text" at bounding box center [195, 265] width 70 height 16
click at [354, 265] on div "Payment Due Date Payment Status Not Paid Yet Partially Paid Paid in Full Next P…" at bounding box center [393, 258] width 499 height 32
click at [274, 268] on select "Not Paid Yet Partially Paid Paid in Full" at bounding box center [276, 265] width 65 height 16
select select "1"
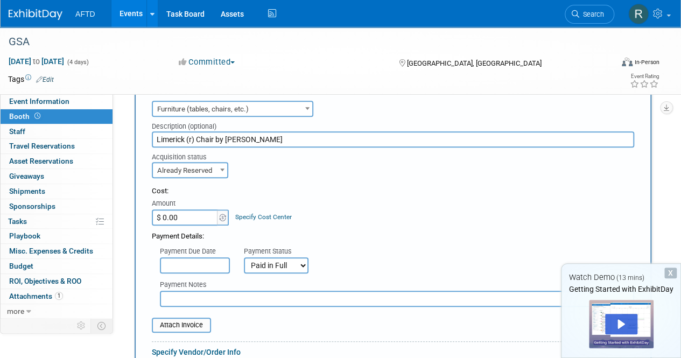
click at [244, 257] on select "Not Paid Yet Partially Paid Paid in Full" at bounding box center [276, 265] width 65 height 16
click at [204, 300] on input "text" at bounding box center [397, 299] width 475 height 16
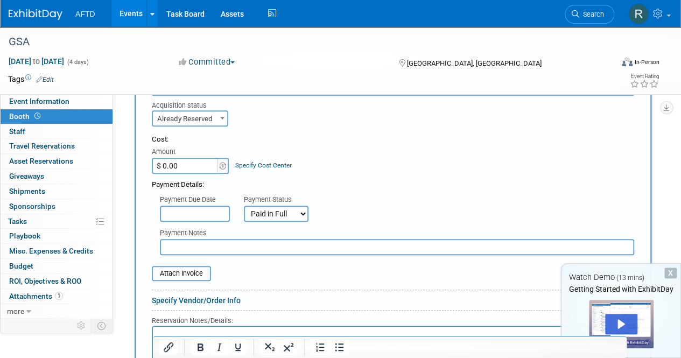
scroll to position [260, 0]
click at [189, 168] on input "$ 0.00" at bounding box center [185, 166] width 67 height 16
type input "$ 366.00"
click at [389, 190] on div "Payment Due Date Payment Status Not Paid Yet Partially Paid Paid in Full Next P…" at bounding box center [393, 206] width 499 height 32
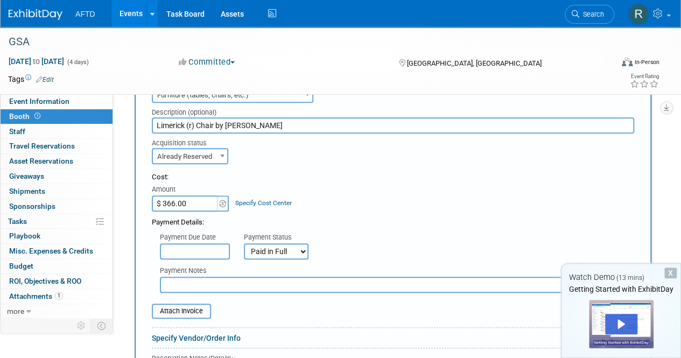
scroll to position [182, 0]
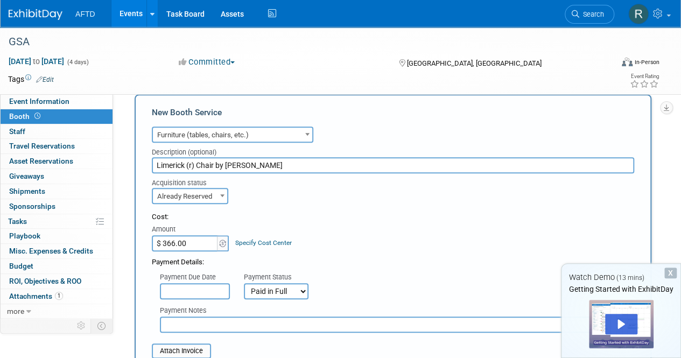
click at [155, 162] on input "Limerick (r) Chair by Herman Miller" at bounding box center [393, 165] width 483 height 16
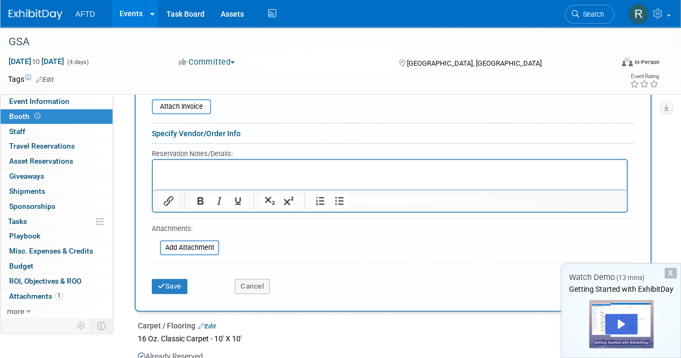
scroll to position [428, 0]
type input "2 x Limerick (r) Chair by Herman Miller"
click at [177, 286] on button "Save" at bounding box center [170, 285] width 36 height 15
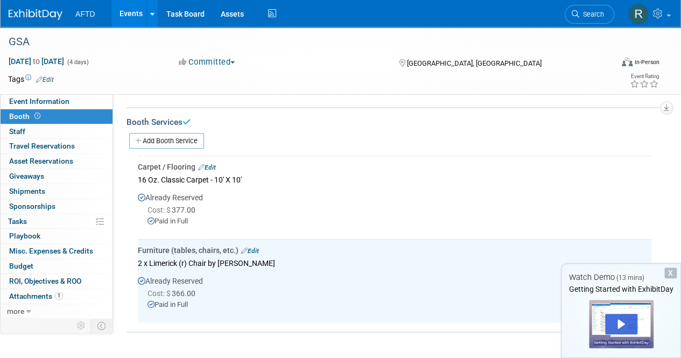
scroll to position [138, 0]
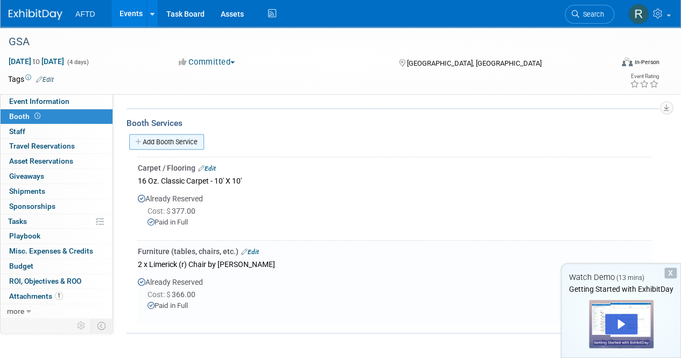
click at [163, 147] on link "Add Booth Service" at bounding box center [166, 142] width 75 height 16
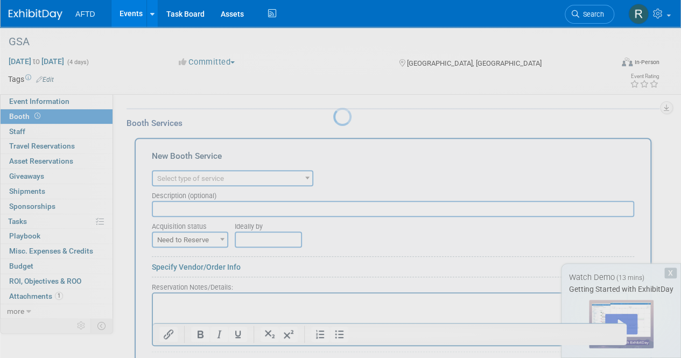
scroll to position [0, 0]
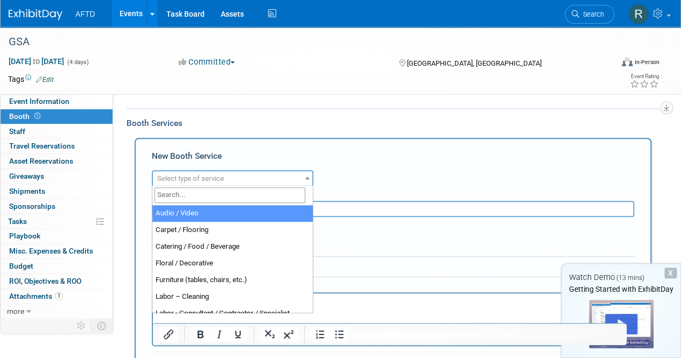
click at [200, 180] on span "Select type of service" at bounding box center [190, 179] width 67 height 8
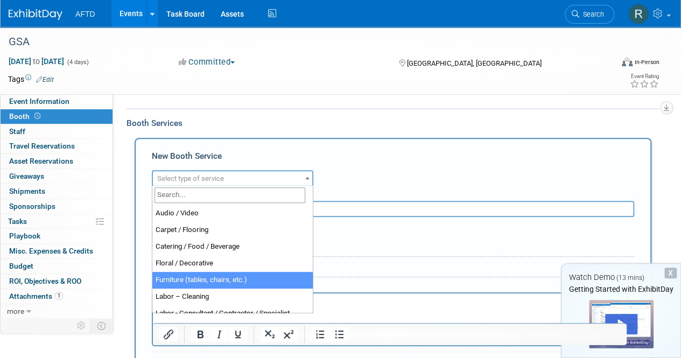
select select "6"
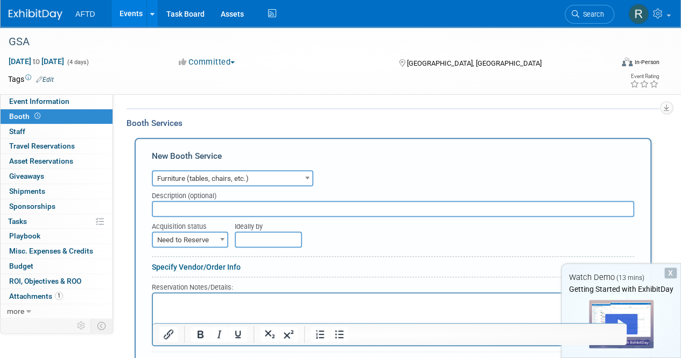
click at [204, 210] on input "text" at bounding box center [393, 209] width 483 height 16
paste input "6'L x 24"W x 30"H Undraped Table"
click at [156, 205] on input "6'L x 24"W x 30"H Undraped Table" at bounding box center [393, 209] width 483 height 16
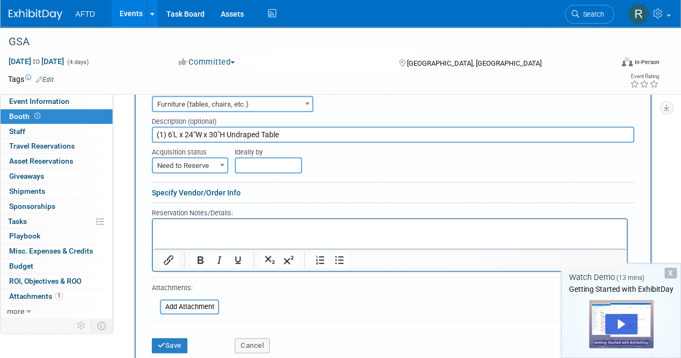
scroll to position [228, 0]
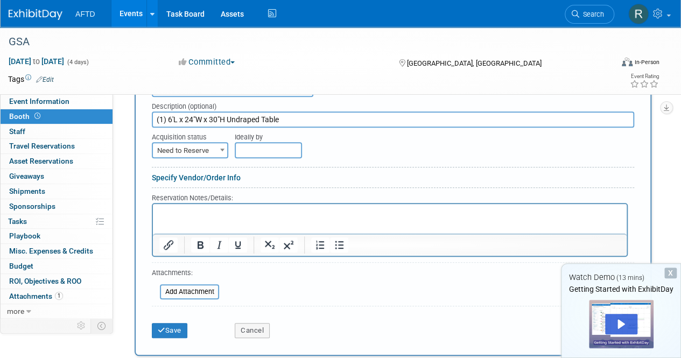
type input "(1) 6'L x 24"W x 30"H Undraped Table"
click at [217, 157] on span "Need to Reserve" at bounding box center [190, 150] width 74 height 15
select select "2"
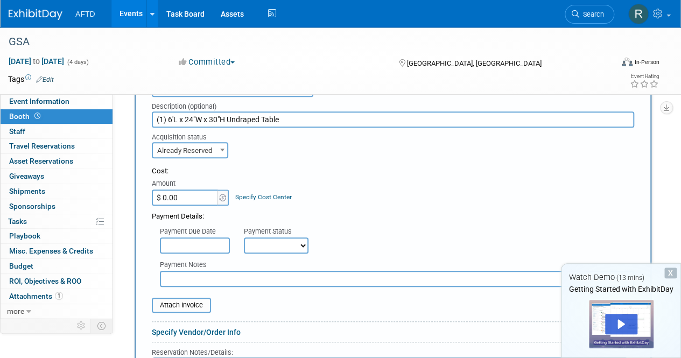
click at [180, 198] on input "$ 0.00" at bounding box center [185, 198] width 67 height 16
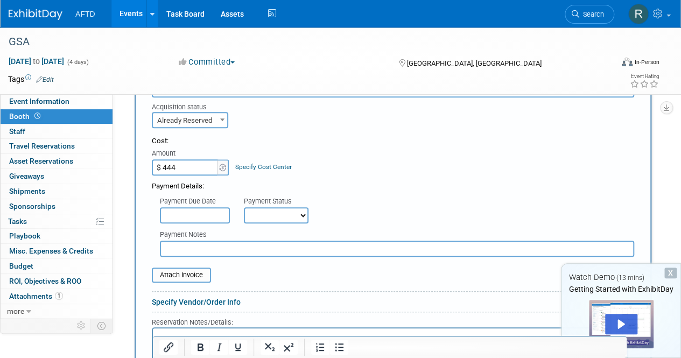
scroll to position [257, 0]
type input "$ 444.00"
click at [305, 219] on select "Not Paid Yet Partially Paid Paid in Full" at bounding box center [276, 216] width 65 height 16
select select "1"
click at [244, 208] on select "Not Paid Yet Partially Paid Paid in Full" at bounding box center [276, 216] width 65 height 16
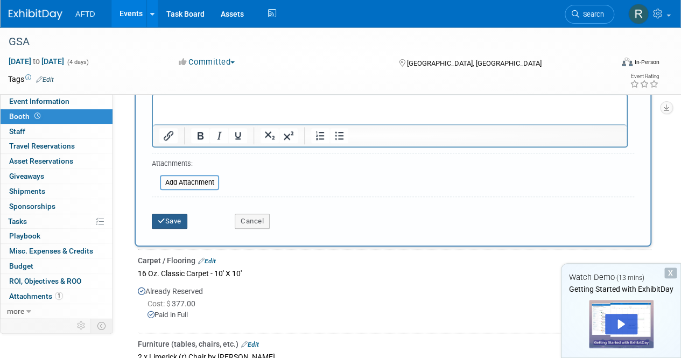
click at [185, 220] on button "Save" at bounding box center [170, 221] width 36 height 15
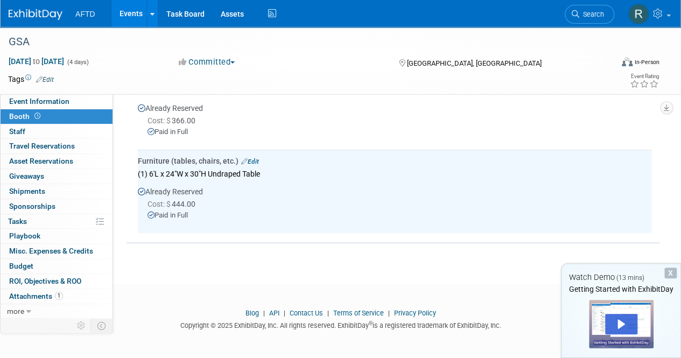
scroll to position [287, 0]
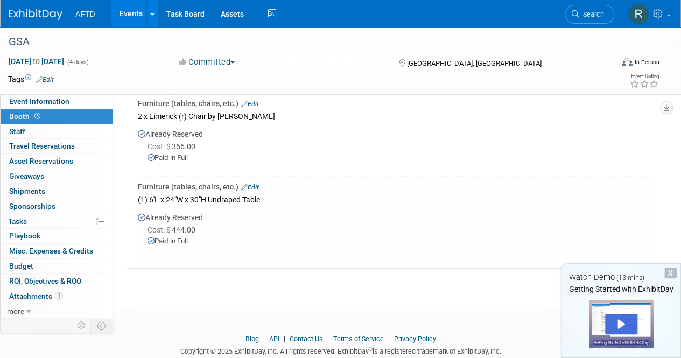
click at [257, 101] on link "Edit" at bounding box center [250, 104] width 18 height 8
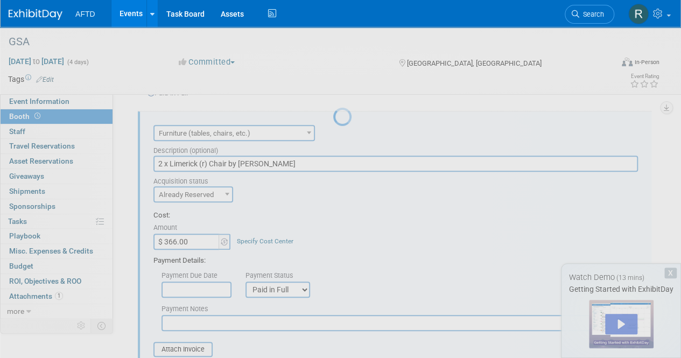
scroll to position [255, 0]
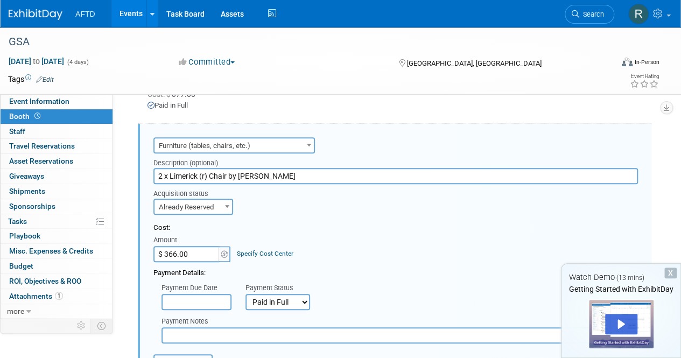
drag, startPoint x: 166, startPoint y: 173, endPoint x: 128, endPoint y: 172, distance: 38.3
click at [128, 172] on div "Carpet / Flooring Edit 16 Oz. Classic Carpet - 10' X 10' Already Reserved Cost:…" at bounding box center [393, 343] width 533 height 613
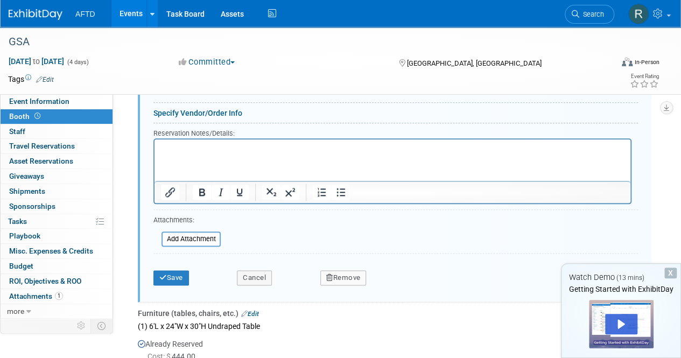
scroll to position [532, 0]
type input "(2) Limerick (r) Chair by Herman Miller"
click at [181, 271] on button "Save" at bounding box center [172, 277] width 36 height 15
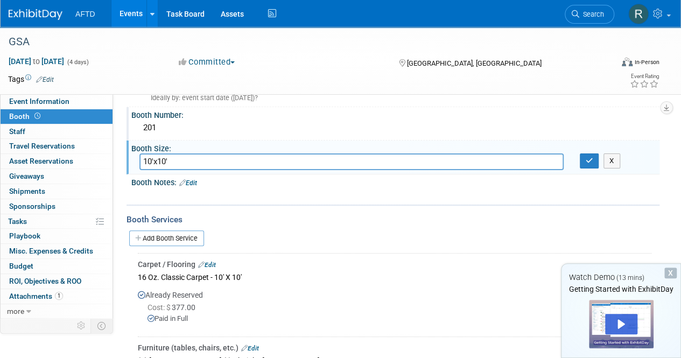
scroll to position [0, 0]
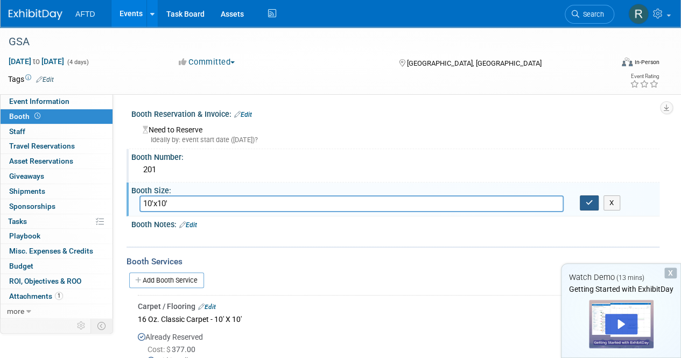
click at [589, 205] on icon "button" at bounding box center [590, 202] width 8 height 7
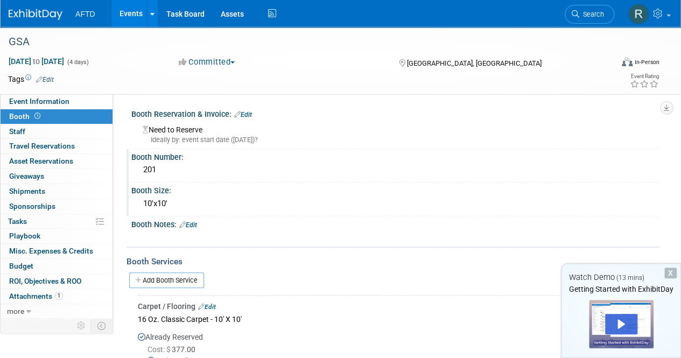
click at [171, 197] on div "10'x10'" at bounding box center [396, 204] width 512 height 17
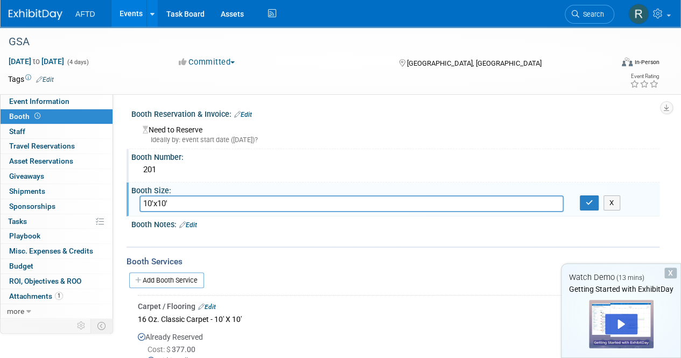
click at [159, 204] on input "10'x10'" at bounding box center [352, 204] width 424 height 17
type input "10' X 10'"
click at [590, 204] on icon "button" at bounding box center [590, 202] width 8 height 7
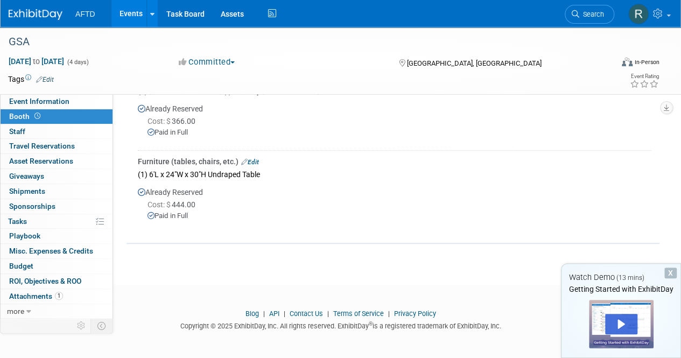
scroll to position [312, 0]
click at [32, 132] on link "0 Staff 0" at bounding box center [57, 131] width 112 height 15
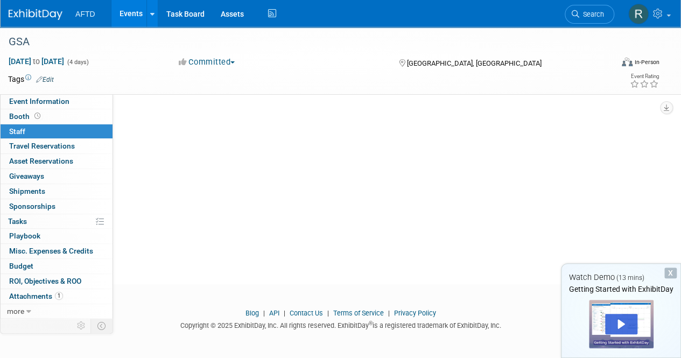
scroll to position [0, 0]
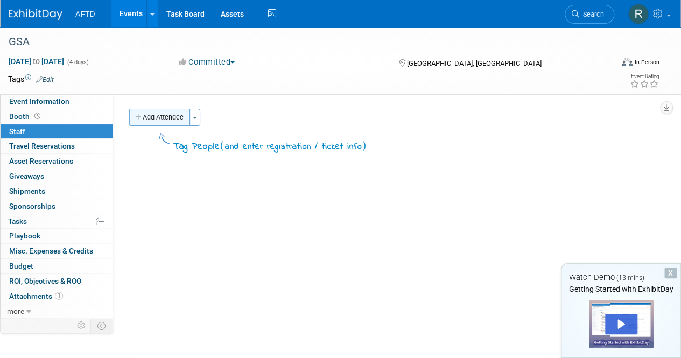
click at [163, 117] on button "Add Attendee" at bounding box center [159, 117] width 61 height 17
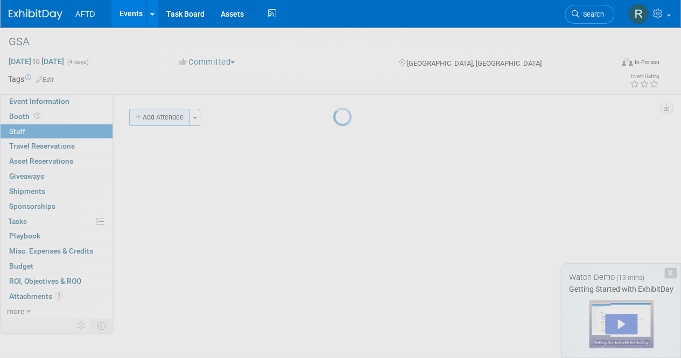
select select "6dccbd8f-2ead-4c72-9cc3-570c6a6e376a"
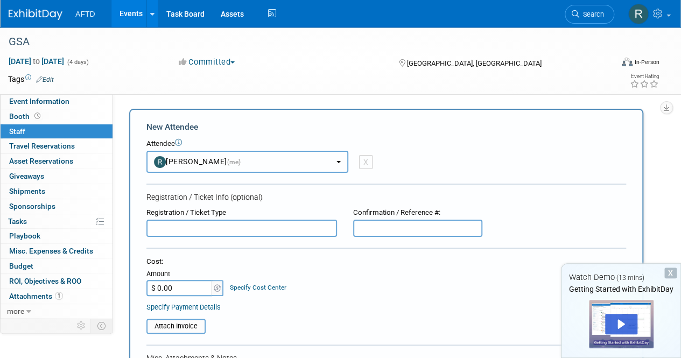
click at [327, 167] on button "Raymond Frattone (me)" at bounding box center [248, 162] width 202 height 22
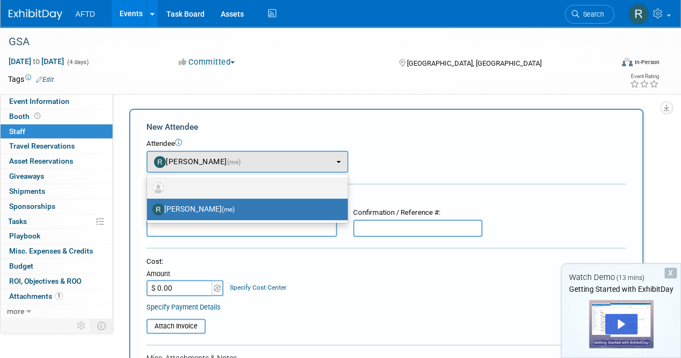
click at [275, 191] on label at bounding box center [244, 187] width 185 height 17
click at [149, 190] on input "radio" at bounding box center [145, 186] width 7 height 7
select select
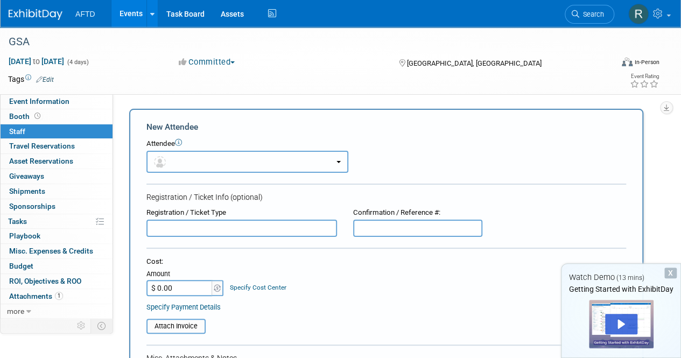
click at [261, 162] on button "button" at bounding box center [248, 162] width 202 height 22
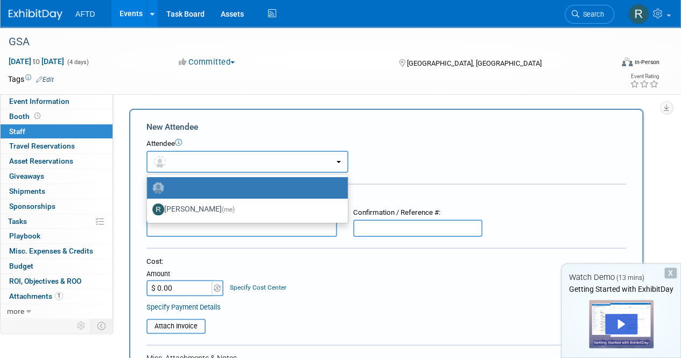
click at [261, 162] on button "button" at bounding box center [248, 162] width 202 height 22
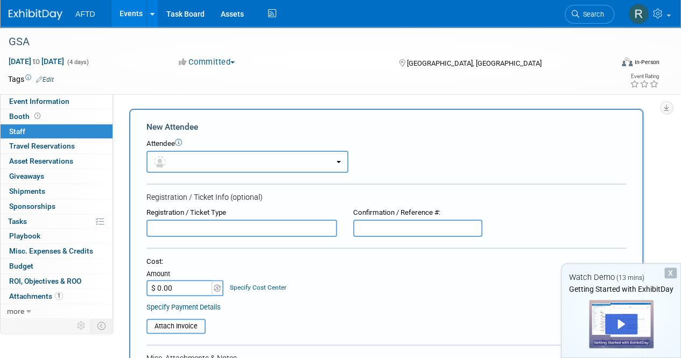
click at [159, 160] on img "button" at bounding box center [160, 162] width 12 height 12
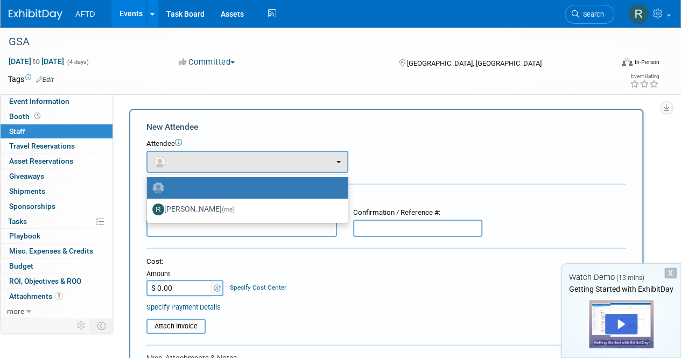
click at [187, 183] on label at bounding box center [244, 187] width 185 height 17
click at [149, 183] on input "radio" at bounding box center [145, 186] width 7 height 7
click at [271, 183] on label at bounding box center [244, 187] width 185 height 17
click at [149, 183] on input "radio" at bounding box center [145, 186] width 7 height 7
click at [407, 157] on div "Attendee <img src="https://www.exhibitday.com/Images/Unassigned-User-Icon.png" …" at bounding box center [387, 156] width 480 height 34
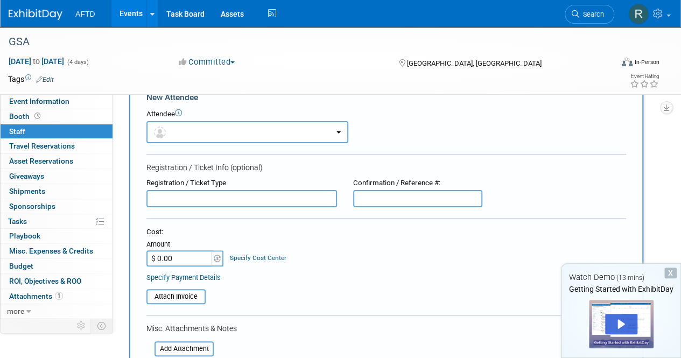
scroll to position [28, 0]
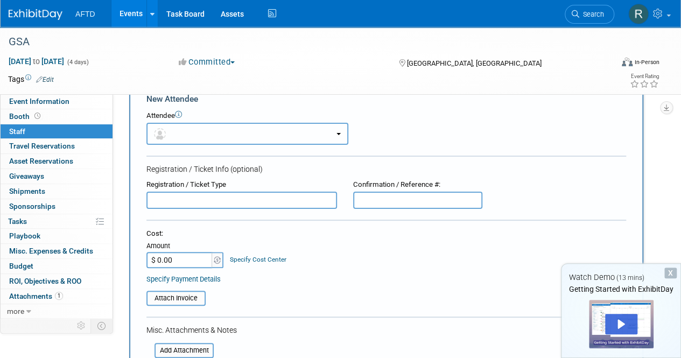
click at [217, 127] on button "button" at bounding box center [248, 134] width 202 height 22
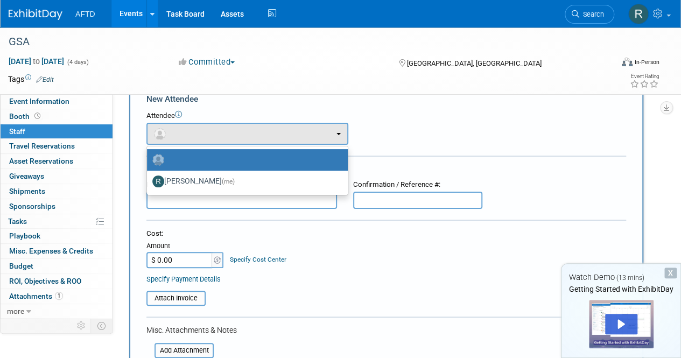
click at [322, 207] on input "text" at bounding box center [242, 200] width 191 height 17
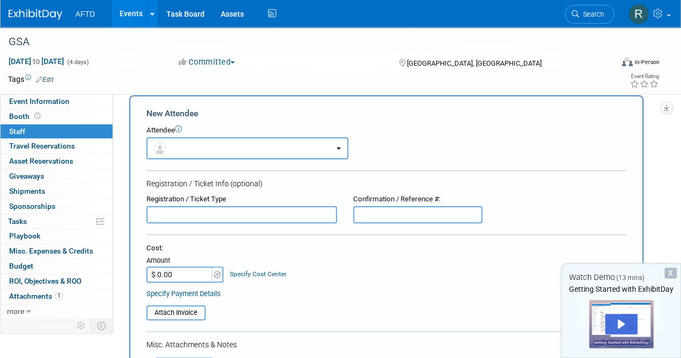
scroll to position [0, 0]
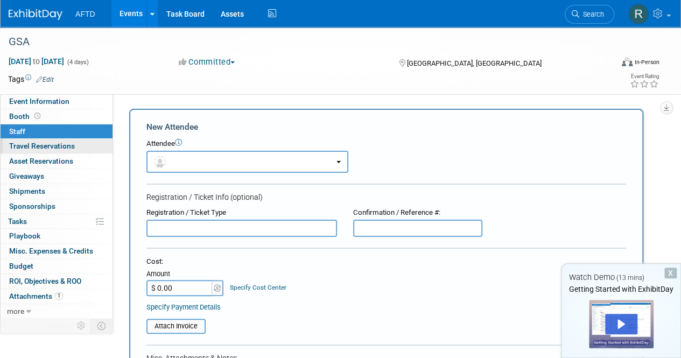
click at [50, 148] on span "Travel Reservations 0" at bounding box center [42, 146] width 66 height 9
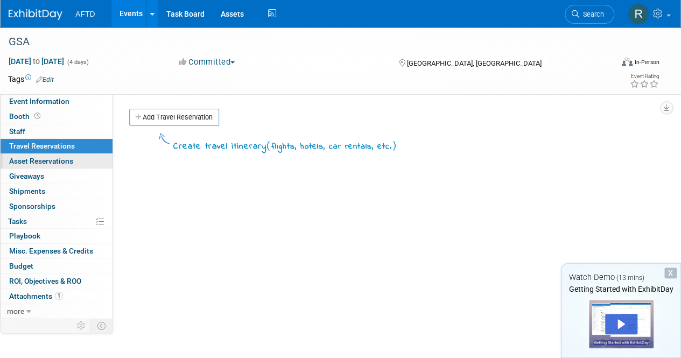
click at [50, 164] on span "Asset Reservations 0" at bounding box center [41, 161] width 64 height 9
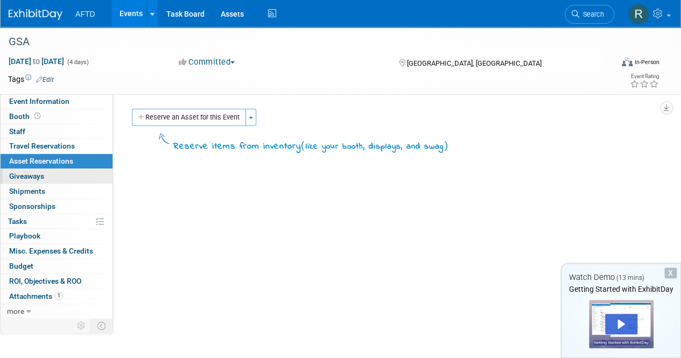
click at [51, 172] on link "0 Giveaways 0" at bounding box center [57, 176] width 112 height 15
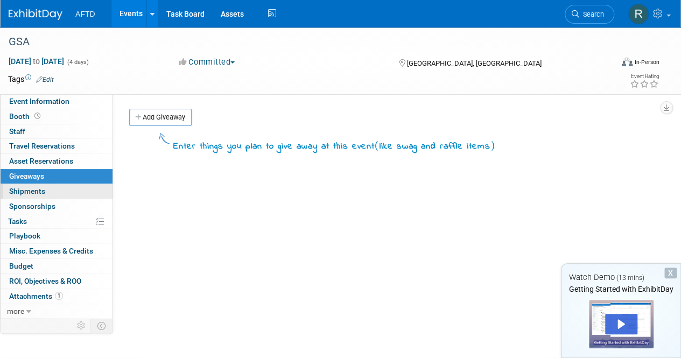
click at [54, 191] on link "0 Shipments 0" at bounding box center [57, 191] width 112 height 15
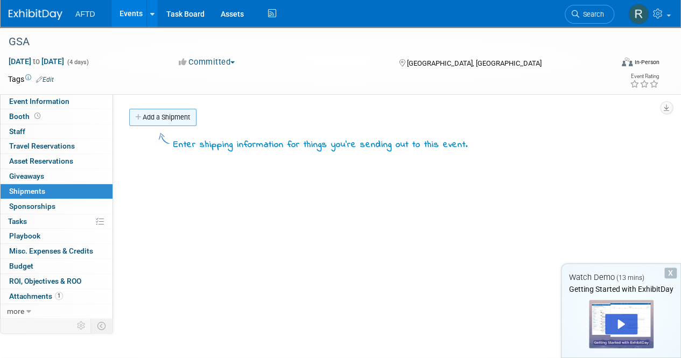
click at [167, 118] on link "Add a Shipment" at bounding box center [162, 117] width 67 height 17
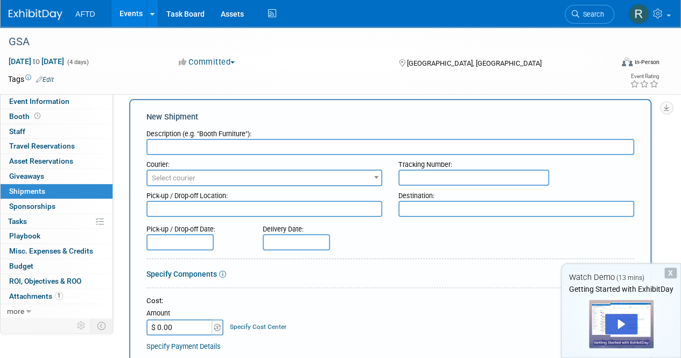
scroll to position [13, 0]
click at [225, 143] on input "text" at bounding box center [391, 146] width 488 height 16
type input "Show Materials"
click at [220, 173] on span "Select courier" at bounding box center [265, 177] width 234 height 15
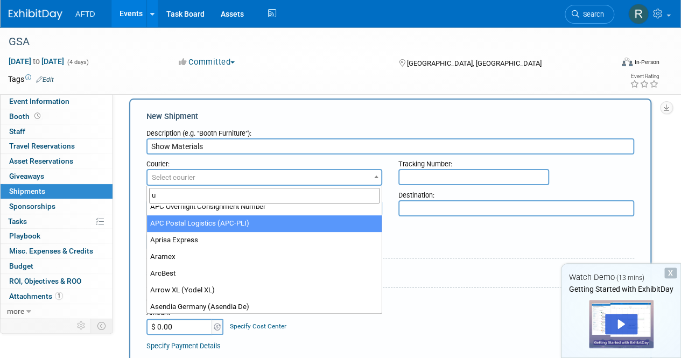
scroll to position [0, 0]
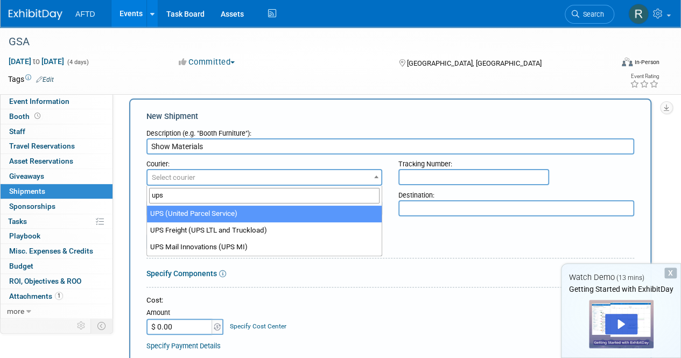
type input "ups"
select select "508"
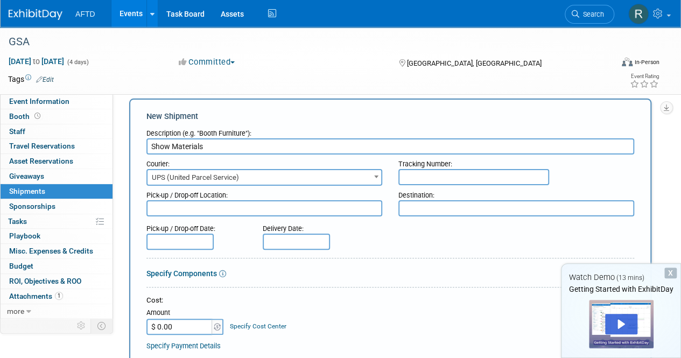
click at [361, 208] on textarea at bounding box center [265, 208] width 236 height 16
type textarea "2700 Horizon Drive, Suite 120, King of Prussia, PA, 19406"
click at [440, 210] on textarea at bounding box center [517, 208] width 236 height 16
paste textarea "Boston Hynes Convention Center 900 Boylston Street, Boston MA 02115 Exhibit Hal…"
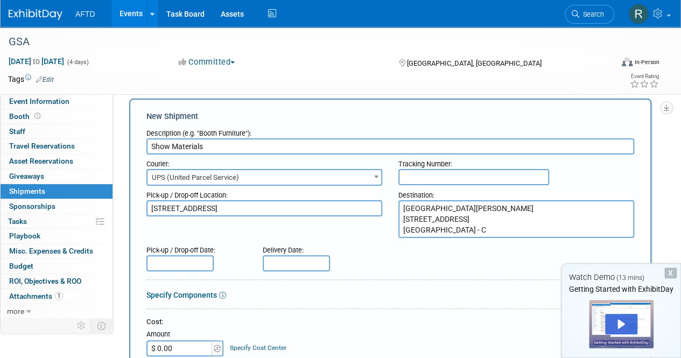
type textarea "Boston Hynes Convention Center 900 Boylston Street, Boston MA 02115 Exhibit Hal…"
click at [252, 210] on textarea "2700 Horizon Drive, Suite 120, King of Prussia, PA, 19406" at bounding box center [265, 208] width 236 height 16
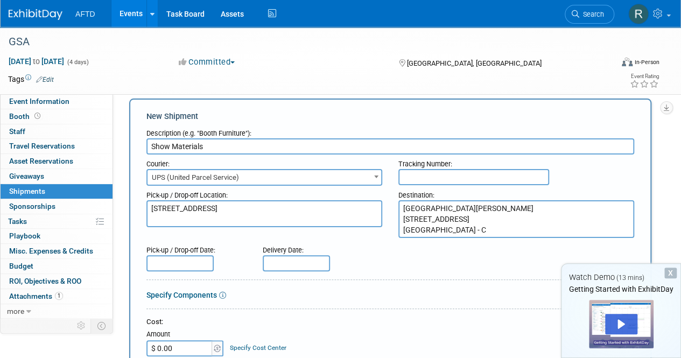
click at [149, 204] on textarea "2700 Horizon Drive, Suite 120 King of Prussia, PA, 19406" at bounding box center [265, 213] width 236 height 27
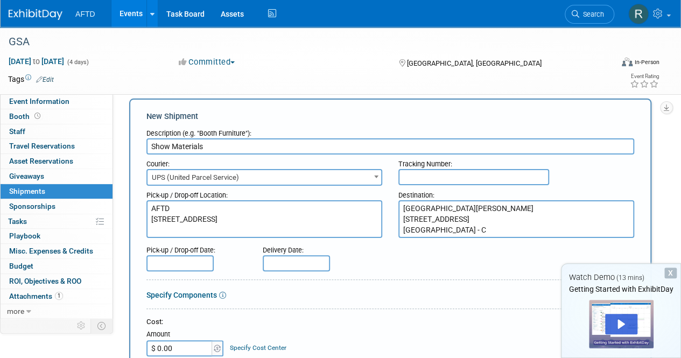
type textarea "AFTD 2700 Horizon Drive, Suite 120 King of Prussia, PA, 19406"
drag, startPoint x: 455, startPoint y: 232, endPoint x: 364, endPoint y: 227, distance: 90.6
click at [364, 227] on div "Pick-up / Drop-off Location: AFTD 2700 Horizon Drive, Suite 120 King of Prussia…" at bounding box center [390, 212] width 504 height 52
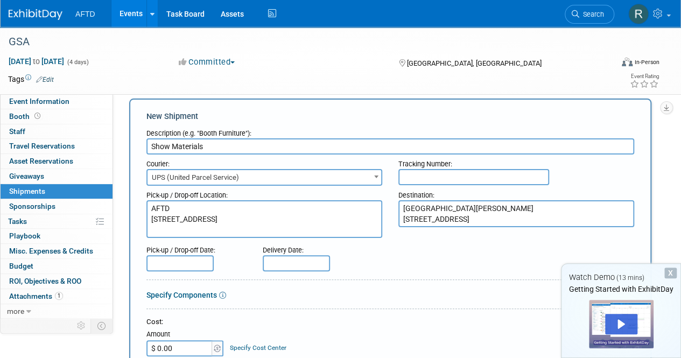
type textarea "Boston Hynes Convention Center 900 Boylston Street, Boston MA 02115"
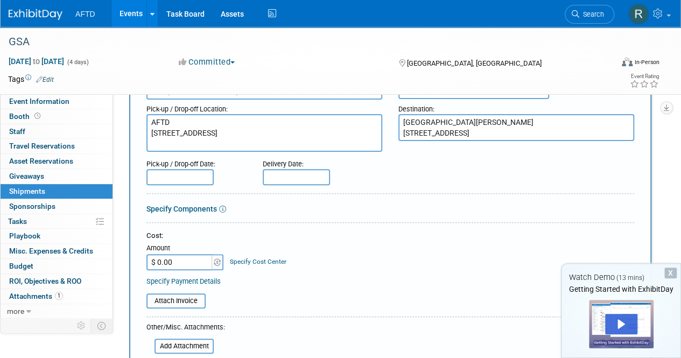
scroll to position [100, 0]
click at [62, 204] on link "0 Sponsorships 0" at bounding box center [57, 206] width 112 height 15
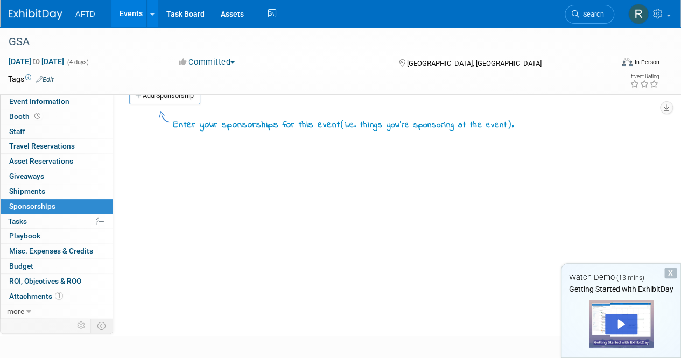
scroll to position [0, 0]
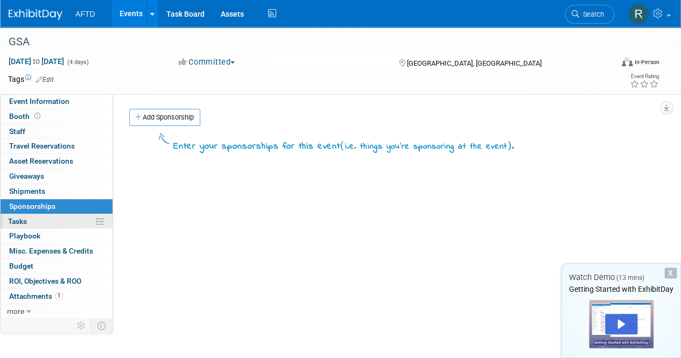
click at [42, 221] on link "0% Tasks 0%" at bounding box center [57, 221] width 112 height 15
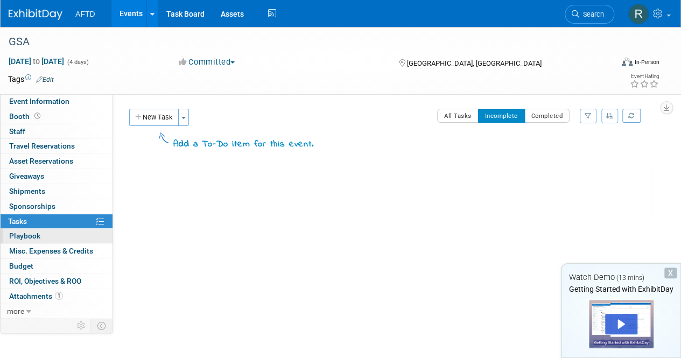
click at [42, 229] on link "0 Playbook 0" at bounding box center [57, 236] width 112 height 15
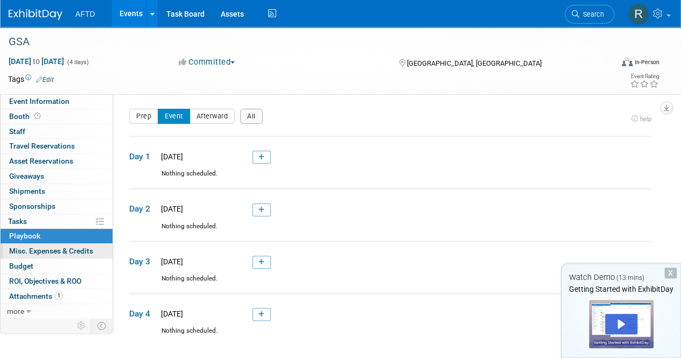
click at [41, 254] on link "0 Misc. Expenses & Credits 0" at bounding box center [57, 251] width 112 height 15
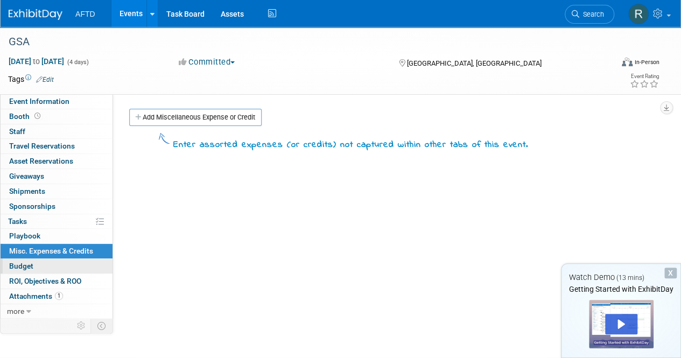
click at [41, 266] on link "Budget" at bounding box center [57, 266] width 112 height 15
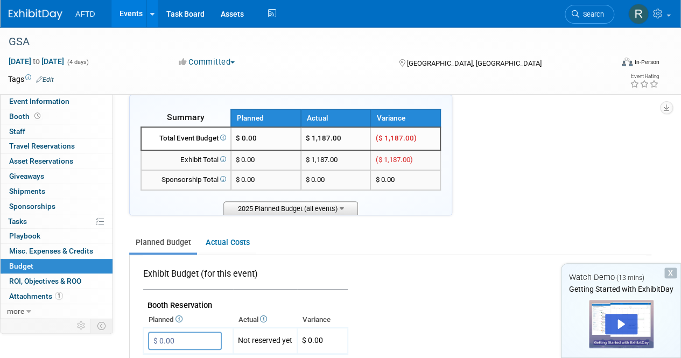
scroll to position [61, 0]
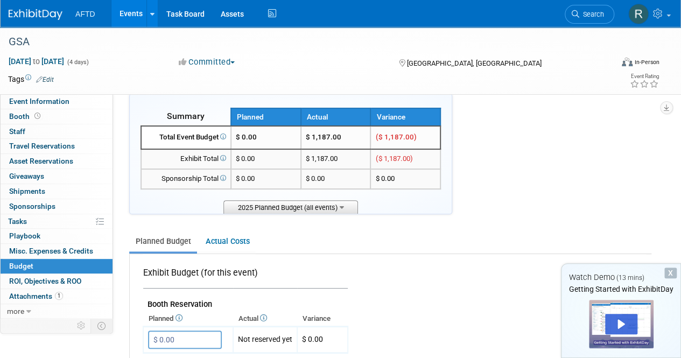
click at [348, 204] on span "2025 Planned Budget (all events)" at bounding box center [291, 206] width 135 height 13
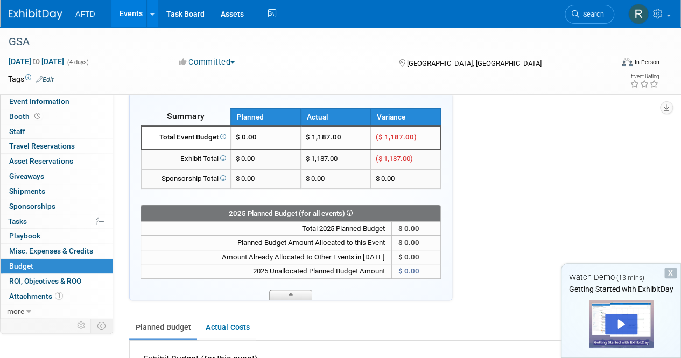
click at [298, 294] on span at bounding box center [290, 295] width 43 height 10
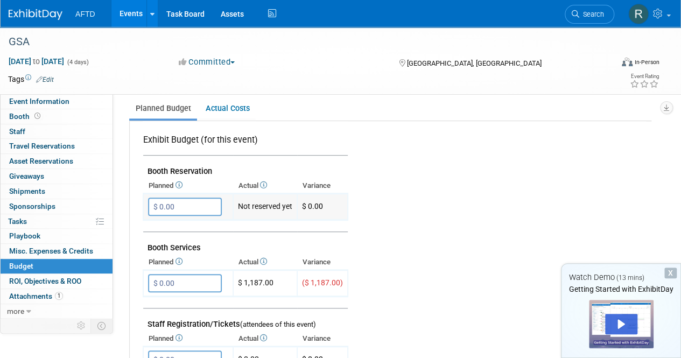
scroll to position [195, 0]
click at [43, 188] on span "Shipments 0" at bounding box center [27, 191] width 36 height 9
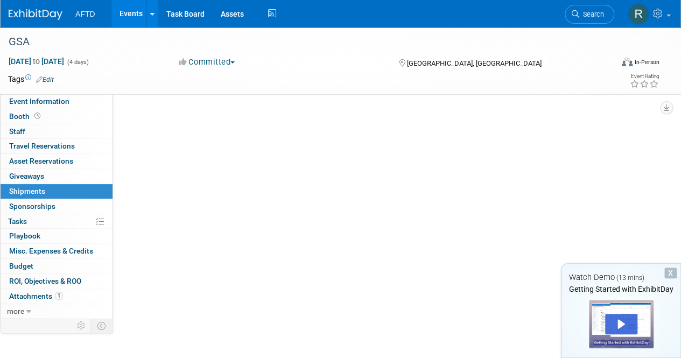
scroll to position [0, 0]
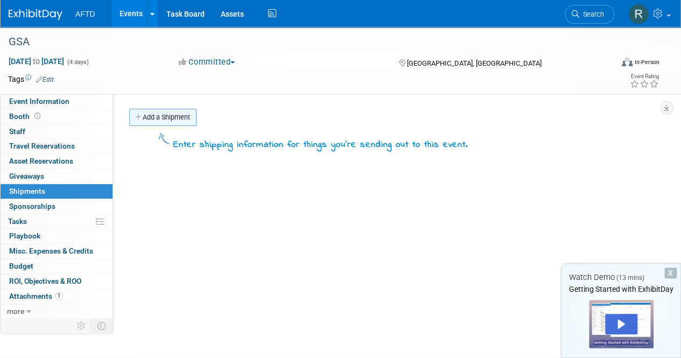
click at [167, 111] on link "Add a Shipment" at bounding box center [162, 117] width 67 height 17
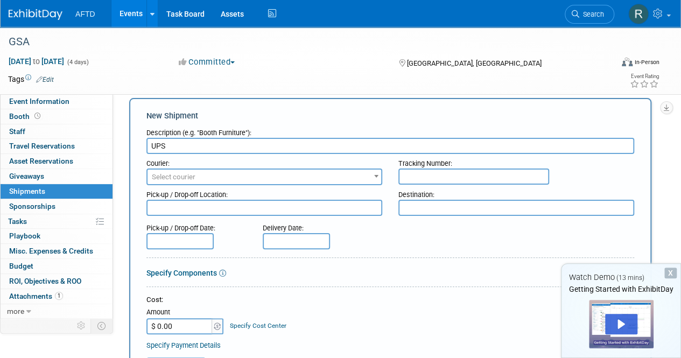
scroll to position [12, 0]
type input "U"
type input "Booth Materials"
click at [219, 179] on span "Select courier" at bounding box center [265, 178] width 234 height 15
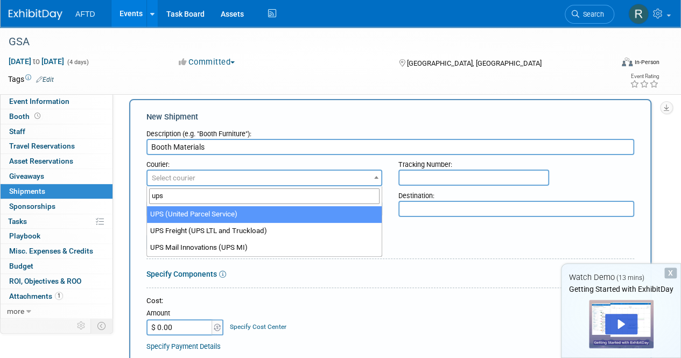
type input "ups"
select select "508"
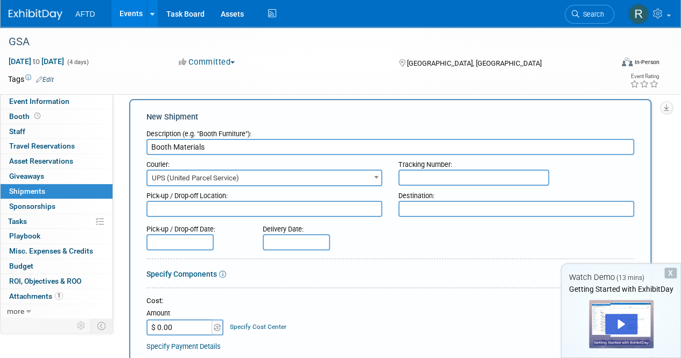
click at [416, 207] on textarea at bounding box center [517, 209] width 236 height 16
paste textarea "GSA Annual Scientific Meeting 2025 25 Doherty Ave C/O Freeman Avon, MA 02322, U…"
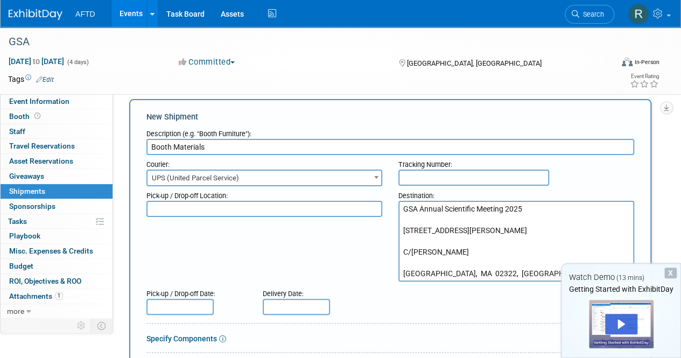
click at [423, 271] on textarea "GSA Annual Scientific Meeting 2025 25 Doherty Ave C/O Freeman Avon, MA 02322, U…" at bounding box center [517, 241] width 236 height 81
click at [420, 258] on textarea "GSA Annual Scientific Meeting 2025 25 Doherty Ave C/O Freeman Avon, MA 02322, U…" at bounding box center [517, 241] width 236 height 81
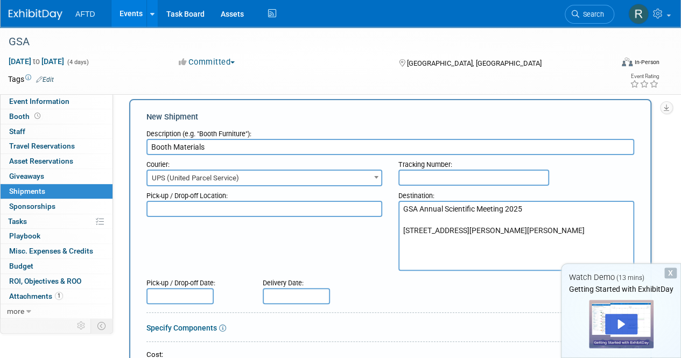
click at [421, 238] on textarea "GSA Annual Scientific Meeting 2025 25 Doherty Ave C/O Freeman Avon, MA 02322, U…" at bounding box center [517, 236] width 236 height 70
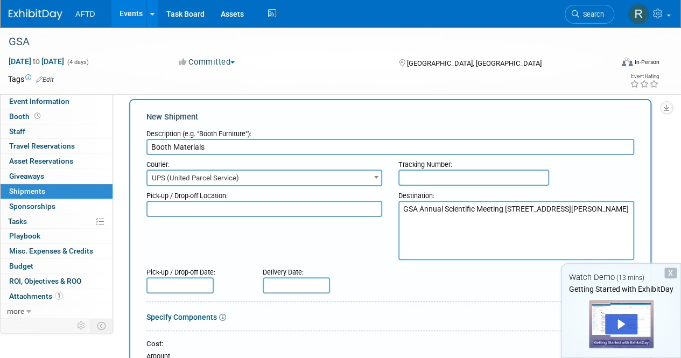
click at [422, 217] on textarea "GSA Annual Scientific Meeting 2025 25 Doherty Ave C/O Freeman Avon, MA 02322, U…" at bounding box center [517, 230] width 236 height 59
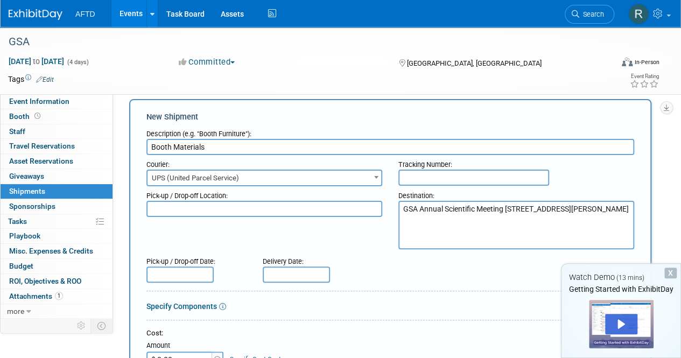
type textarea "GSA Annual Scientific Meeting 2025 25 Doherty Ave C/O Freeman Avon, MA 02322, U…"
click at [326, 205] on textarea at bounding box center [265, 209] width 236 height 16
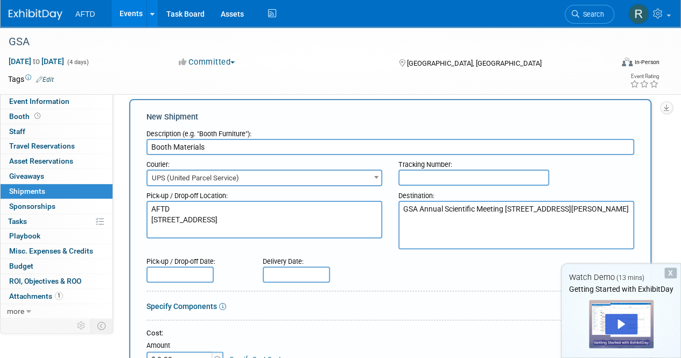
click at [298, 217] on textarea "AFTD 2700 Horizon Drive King of Prussia, PA 19406" at bounding box center [265, 220] width 236 height 38
type textarea "AFTD 2700 Horizon Drive,Ste 120 King of Prussia, PA 19406"
click at [361, 254] on div "Delivery Date:" at bounding box center [318, 259] width 110 height 15
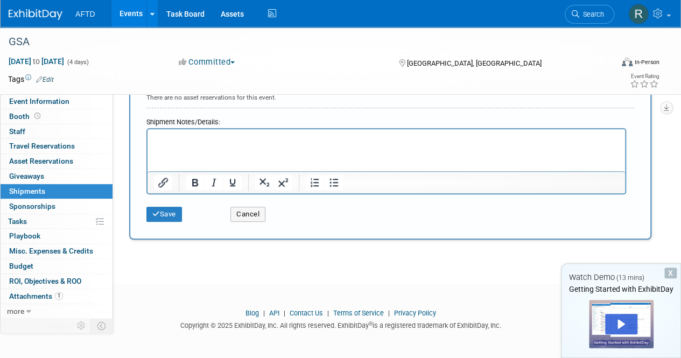
scroll to position [394, 0]
click at [167, 218] on button "Save" at bounding box center [165, 214] width 36 height 15
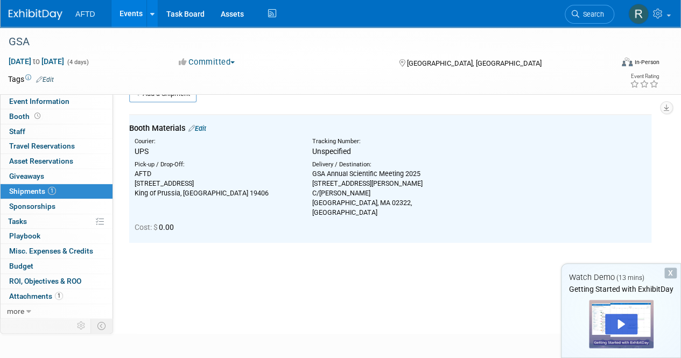
scroll to position [0, 0]
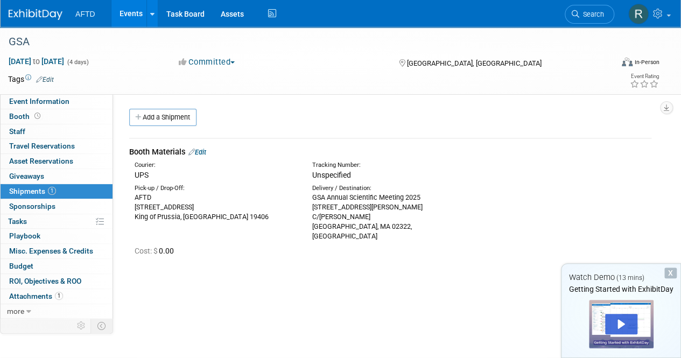
click at [198, 156] on link "Edit" at bounding box center [198, 152] width 18 height 8
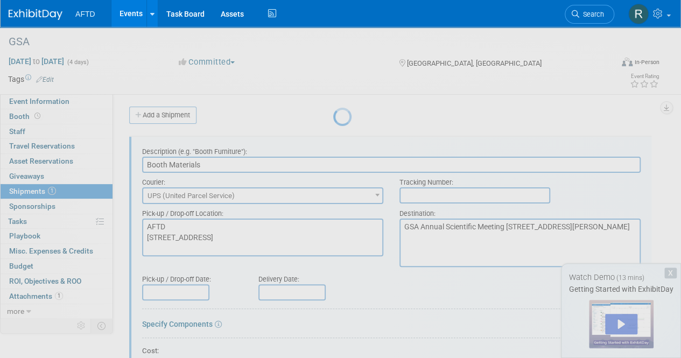
click at [333, 151] on div at bounding box center [340, 179] width 15 height 358
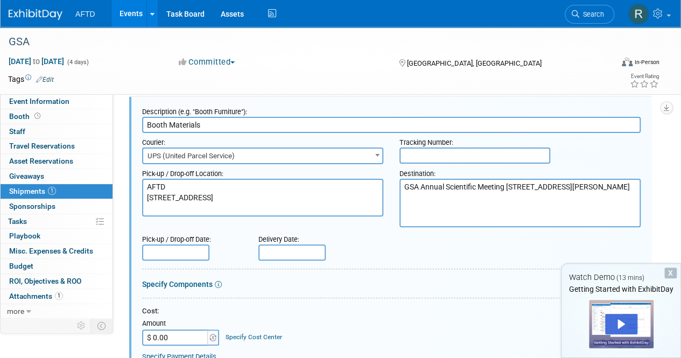
scroll to position [39, 0]
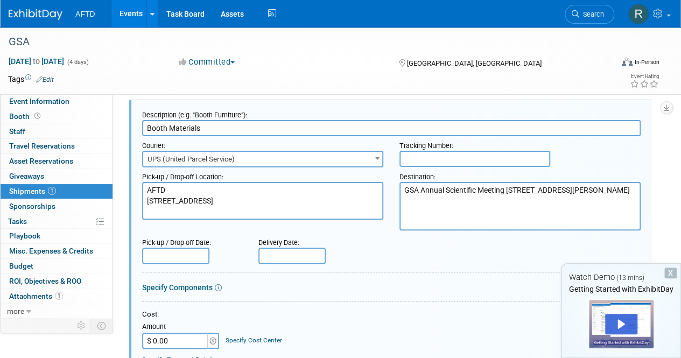
click at [184, 253] on input "text" at bounding box center [175, 256] width 67 height 16
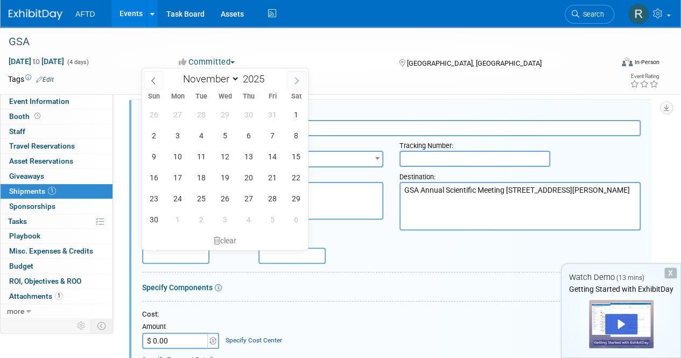
click at [292, 74] on span at bounding box center [296, 80] width 19 height 18
click at [151, 85] on span at bounding box center [153, 80] width 19 height 18
select select "9"
click at [180, 182] on span "20" at bounding box center [177, 177] width 21 height 21
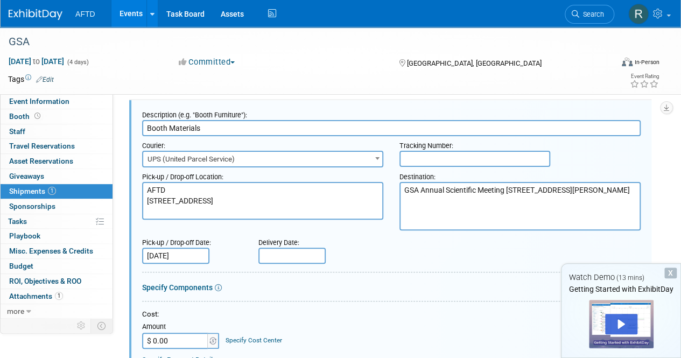
click at [192, 257] on input "Oct 20, 2025" at bounding box center [175, 256] width 67 height 16
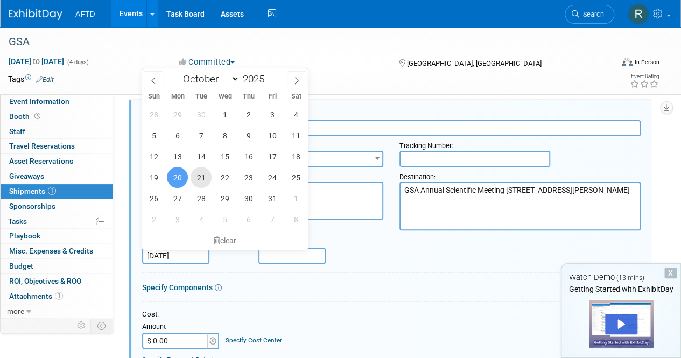
click at [201, 179] on span "21" at bounding box center [201, 177] width 21 height 21
type input "Oct 21, 2025"
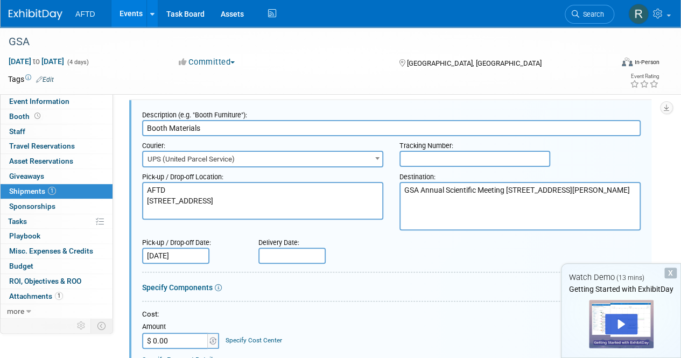
click at [265, 250] on input "text" at bounding box center [292, 256] width 67 height 16
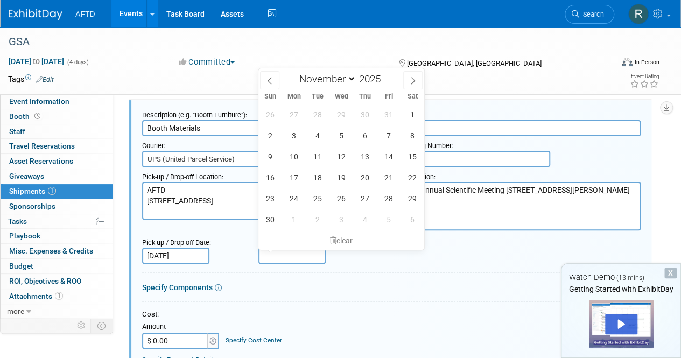
click at [368, 287] on div "Specify Components" at bounding box center [391, 287] width 499 height 11
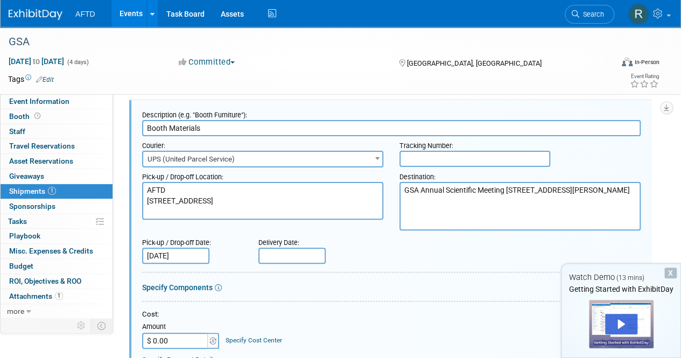
click at [293, 257] on input "text" at bounding box center [292, 256] width 67 height 16
click at [476, 269] on form "Description (e.g. "Booth Furniture"): Booth Materials Courier: 007EX 17 Post Se…" at bounding box center [391, 342] width 499 height 473
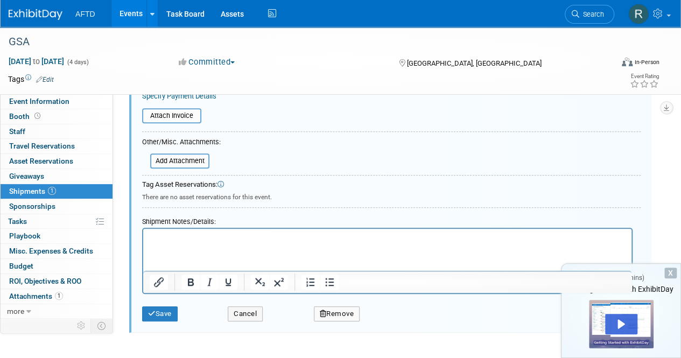
scroll to position [393, 0]
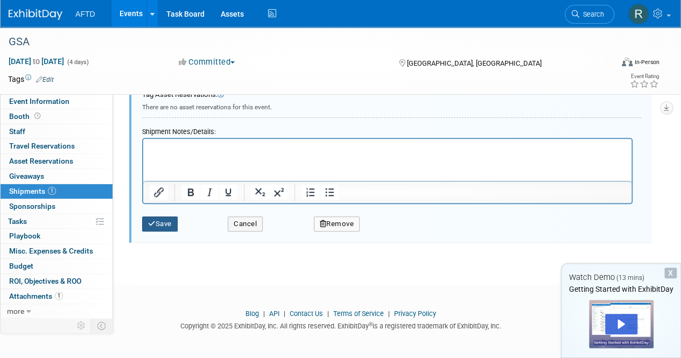
click at [177, 221] on button "Save" at bounding box center [160, 224] width 36 height 15
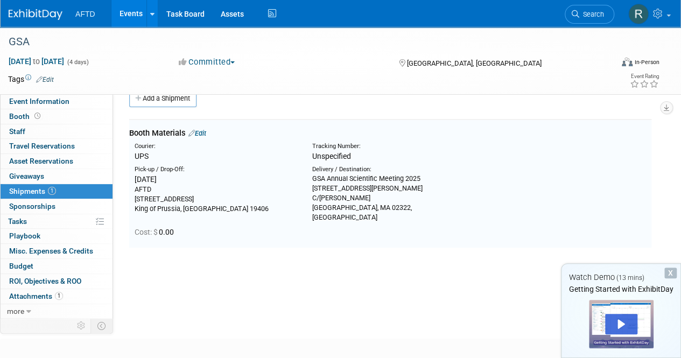
scroll to position [16, 0]
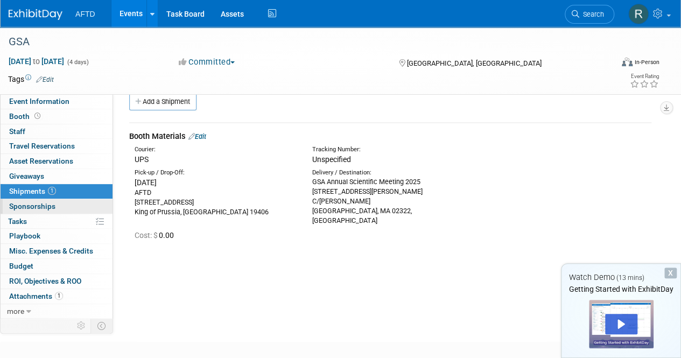
click at [68, 206] on link "0 Sponsorships 0" at bounding box center [57, 206] width 112 height 15
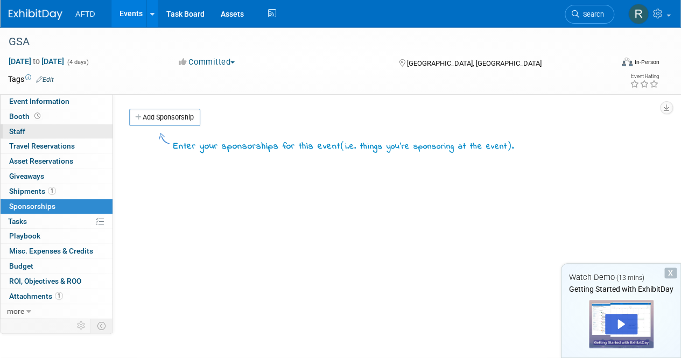
scroll to position [2, 0]
click at [64, 134] on link "0 Staff 0" at bounding box center [57, 131] width 112 height 15
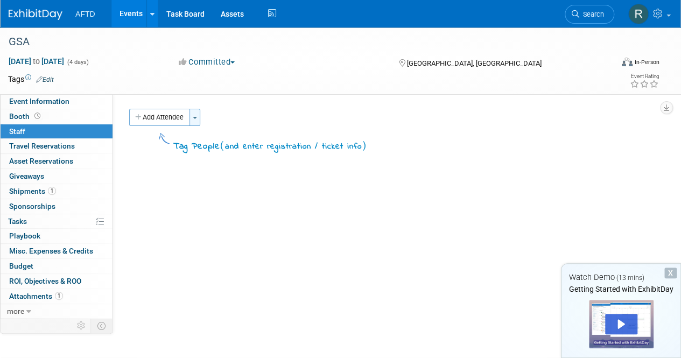
click at [199, 113] on button "Toggle Dropdown" at bounding box center [195, 117] width 11 height 17
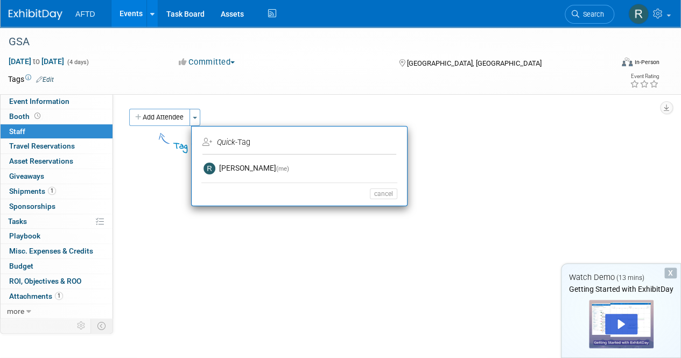
click at [231, 142] on icon "Quick" at bounding box center [226, 142] width 18 height 9
click at [207, 141] on icon at bounding box center [208, 142] width 10 height 8
click at [176, 122] on button "Add Attendee" at bounding box center [159, 117] width 61 height 17
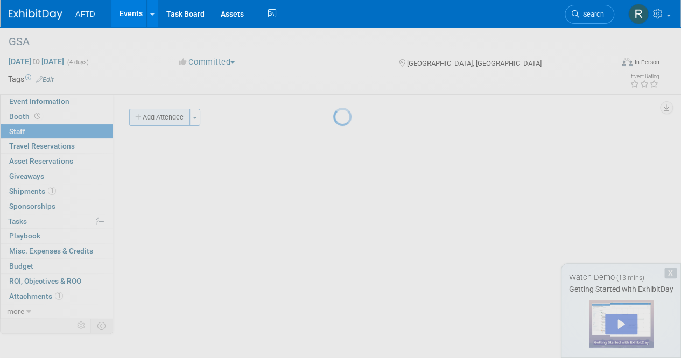
select select "6dccbd8f-2ead-4c72-9cc3-570c6a6e376a"
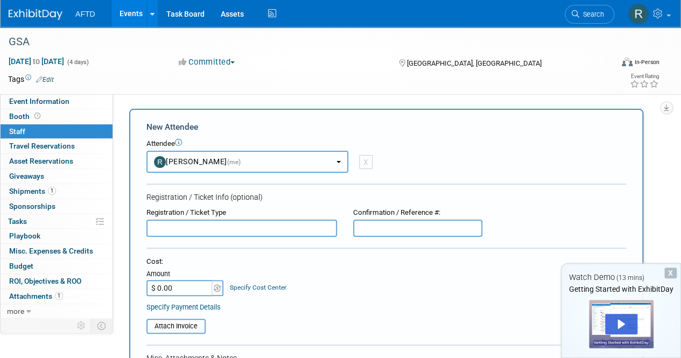
click at [184, 160] on span "Raymond Frattone (me)" at bounding box center [197, 161] width 87 height 9
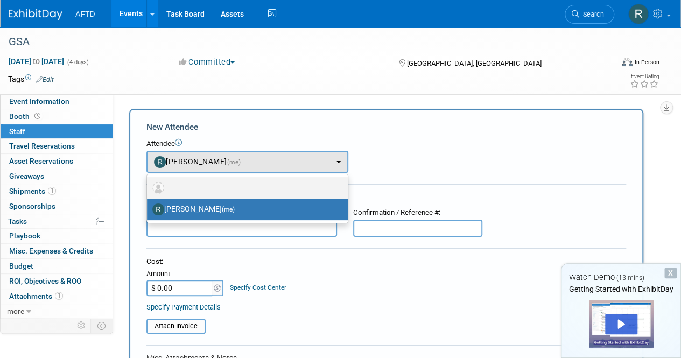
click at [201, 193] on label at bounding box center [244, 187] width 185 height 17
click at [149, 190] on input "radio" at bounding box center [145, 186] width 7 height 7
select select
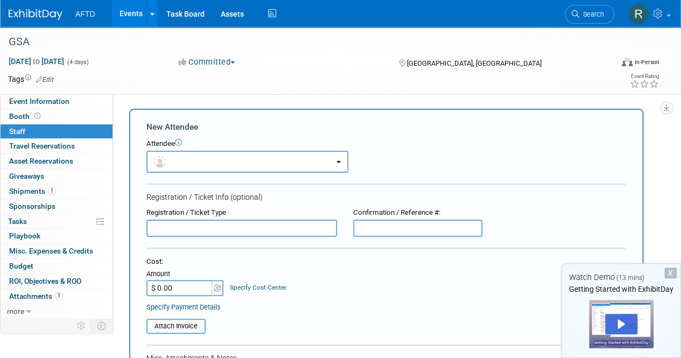
click at [430, 185] on div at bounding box center [387, 185] width 480 height 3
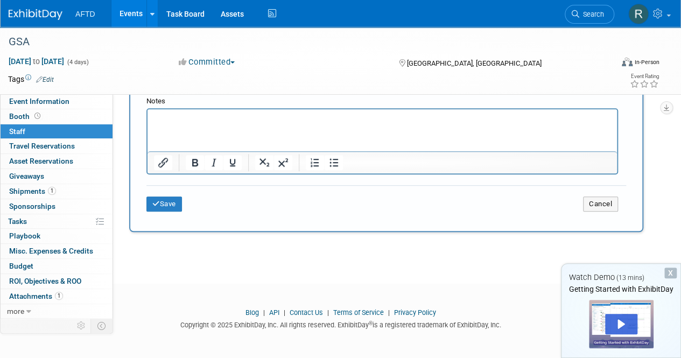
scroll to position [309, 0]
click at [589, 199] on button "Cancel" at bounding box center [600, 204] width 35 height 15
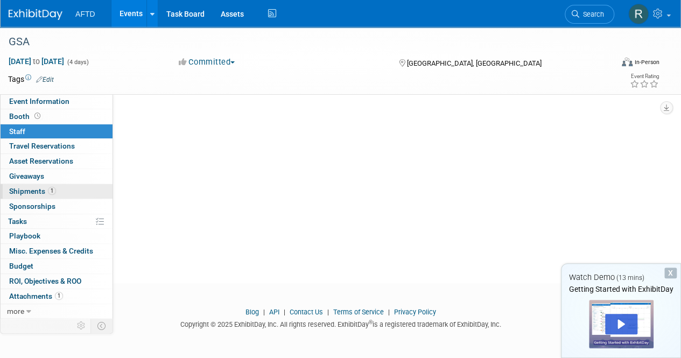
click at [39, 194] on span "Shipments 1" at bounding box center [32, 191] width 47 height 9
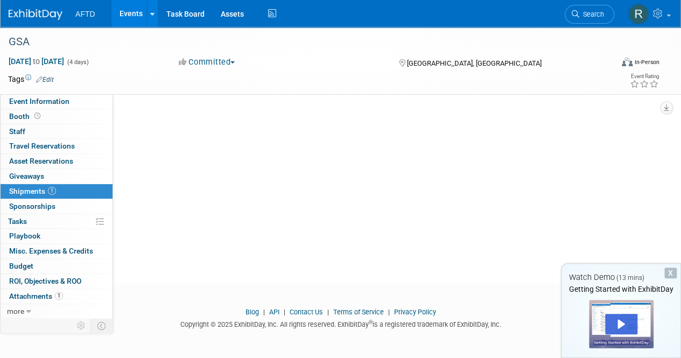
scroll to position [0, 0]
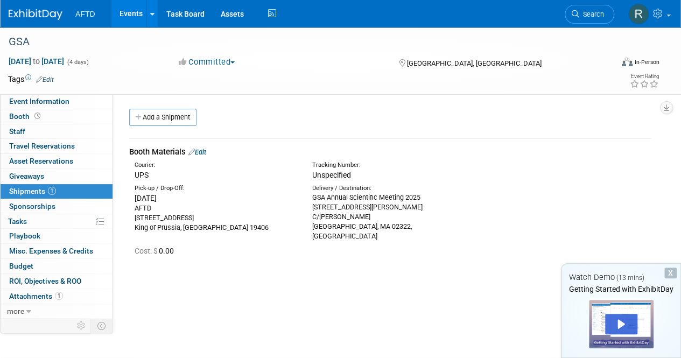
click at [204, 151] on link "Edit" at bounding box center [198, 152] width 18 height 8
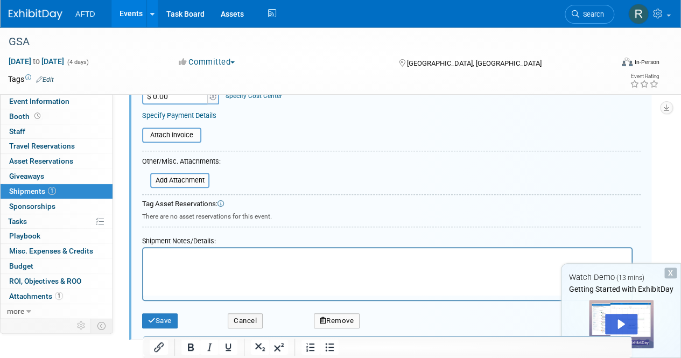
scroll to position [284, 0]
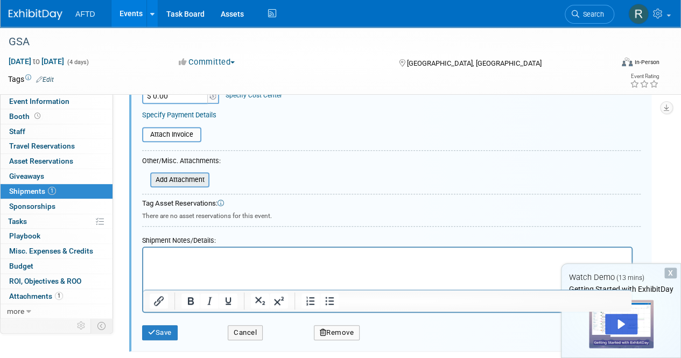
click at [193, 179] on input "file" at bounding box center [144, 179] width 128 height 13
click at [245, 179] on form "Description (e.g. "Booth Furniture"): Booth Materials Courier: 007EX 17 Post Se…" at bounding box center [391, 102] width 499 height 485
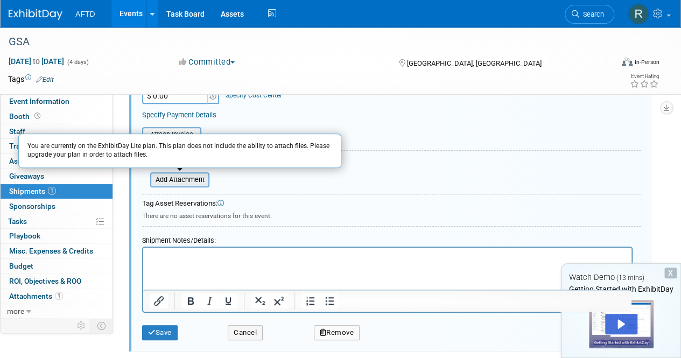
click at [192, 176] on input "file" at bounding box center [144, 179] width 128 height 13
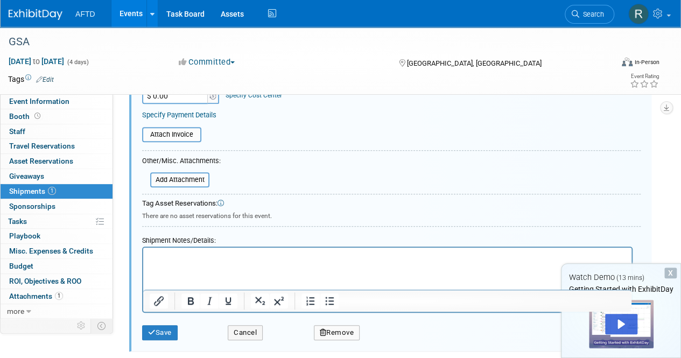
click at [285, 176] on form "Description (e.g. "Booth Furniture"): Booth Materials Courier: 007EX 17 Post Se…" at bounding box center [391, 102] width 499 height 485
click at [170, 138] on input "file" at bounding box center [136, 134] width 128 height 13
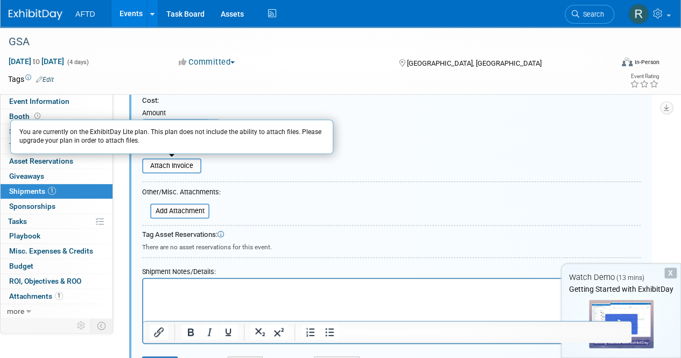
scroll to position [240, 0]
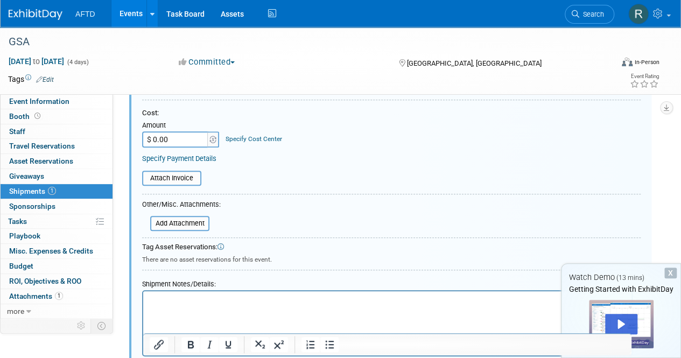
click at [395, 182] on table "Attach Invoice You are currently on the ExhibitDay Lite plan. This plan does no…" at bounding box center [391, 178] width 499 height 15
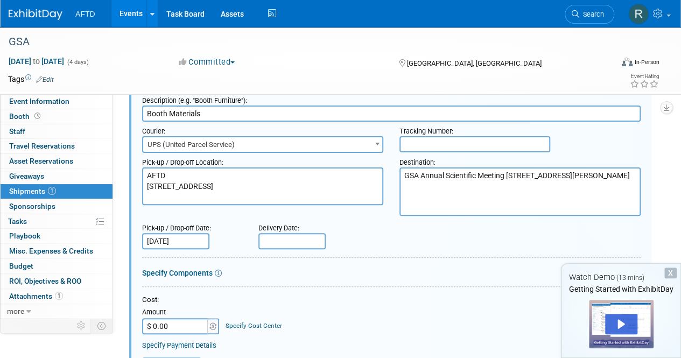
scroll to position [0, 0]
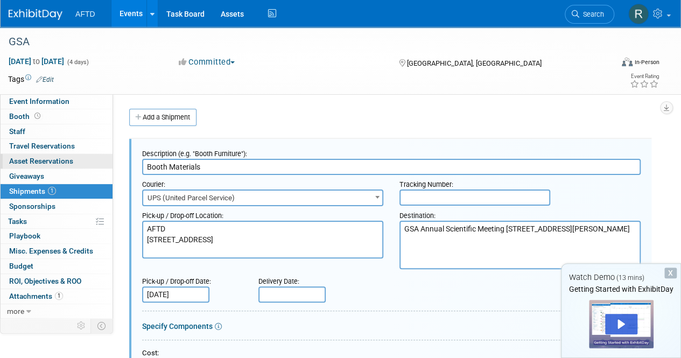
click at [53, 163] on span "Asset Reservations 0" at bounding box center [41, 161] width 64 height 9
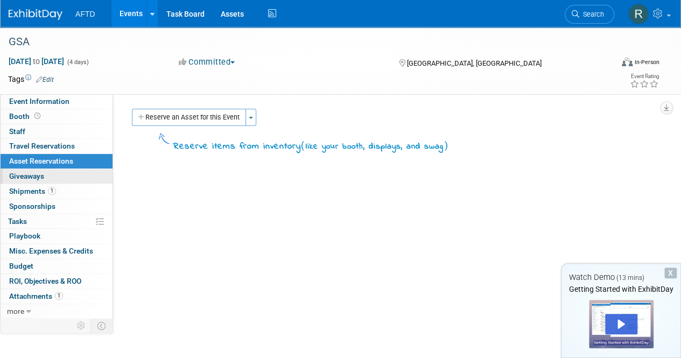
click at [43, 173] on span "Giveaways 0" at bounding box center [26, 176] width 35 height 9
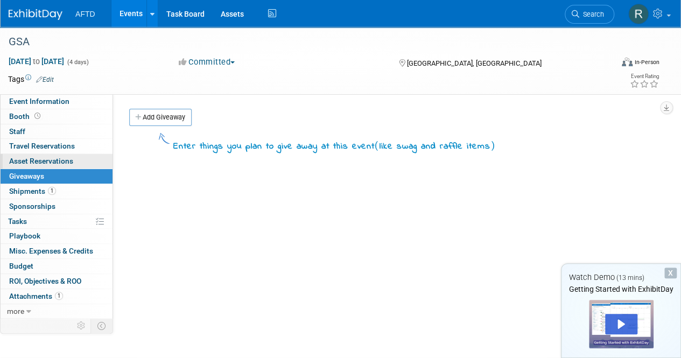
click at [68, 163] on span "Asset Reservations 0" at bounding box center [41, 161] width 64 height 9
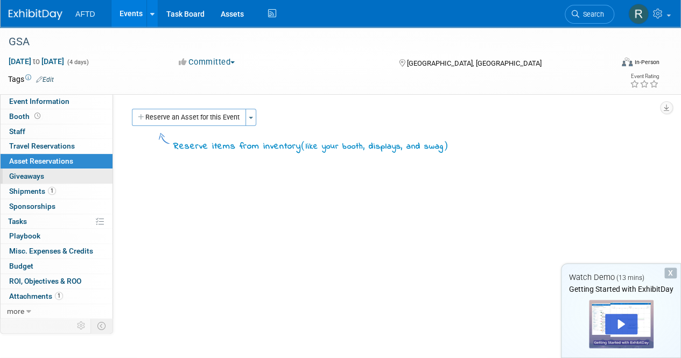
click at [51, 176] on link "0 Giveaways 0" at bounding box center [57, 176] width 112 height 15
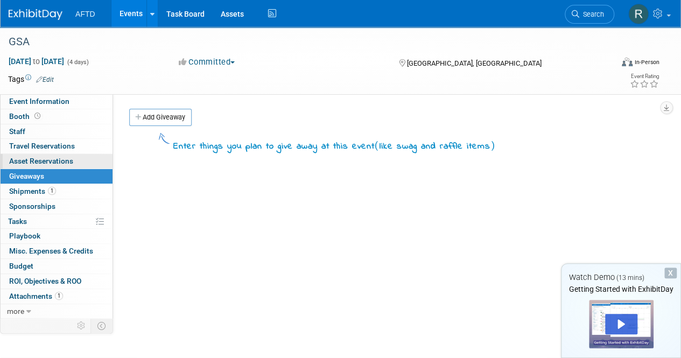
click at [56, 163] on span "Asset Reservations 0" at bounding box center [41, 161] width 64 height 9
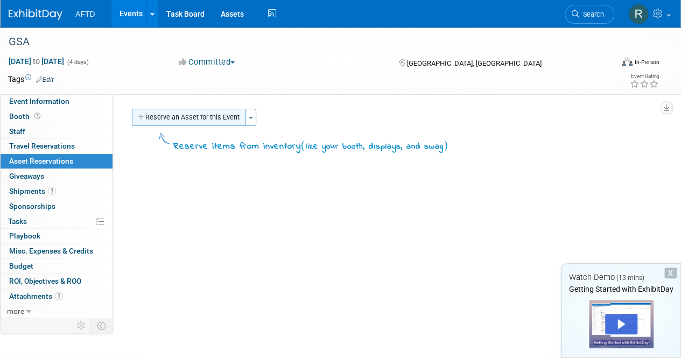
click at [157, 122] on button "Reserve an Asset for this Event" at bounding box center [189, 117] width 114 height 17
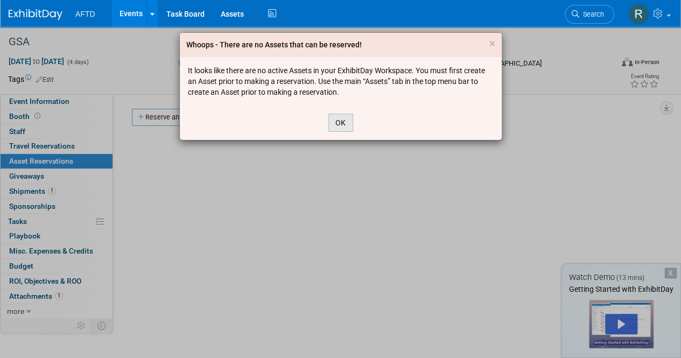
click at [336, 118] on button "OK" at bounding box center [341, 123] width 25 height 18
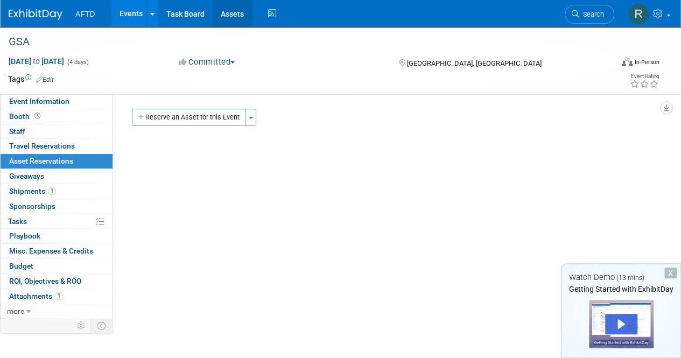
click at [226, 24] on link "Assets" at bounding box center [232, 13] width 39 height 27
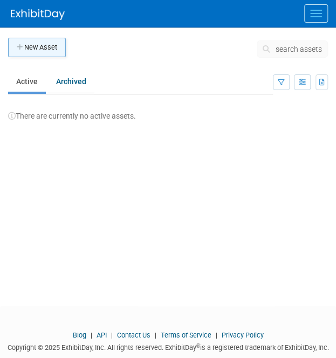
click at [47, 55] on button "New Asset" at bounding box center [37, 47] width 58 height 19
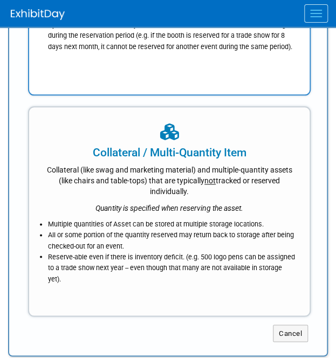
scroll to position [267, 0]
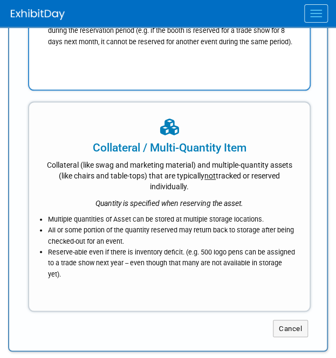
click at [152, 165] on div "Collateral (like swag and marketing material) and multiple-quantity assets (lik…" at bounding box center [169, 174] width 253 height 36
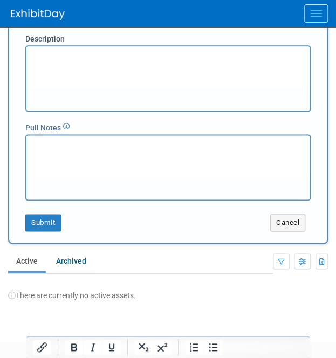
scroll to position [0, 0]
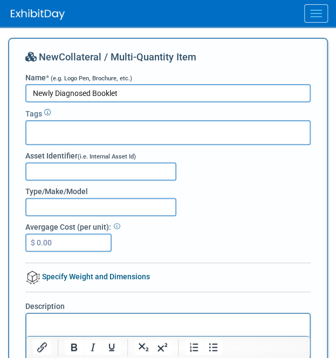
type input "Newly Diagnosed Booklet"
click at [48, 114] on icon at bounding box center [47, 112] width 6 height 6
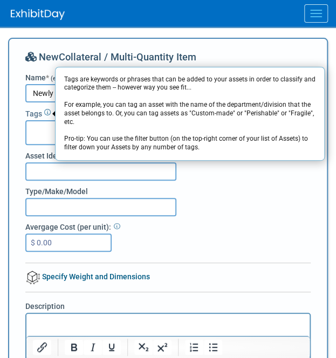
click at [48, 113] on icon at bounding box center [47, 112] width 6 height 6
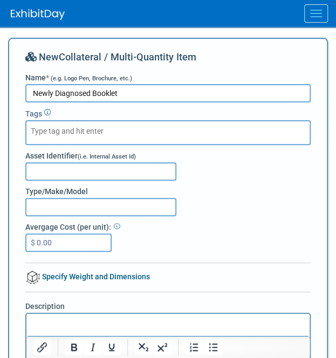
click at [132, 128] on div at bounding box center [167, 132] width 285 height 25
click at [89, 171] on input "Asset Identifier (i.e. Internal Asset Id)" at bounding box center [100, 171] width 151 height 18
